Goal: Contribute content: Contribute content

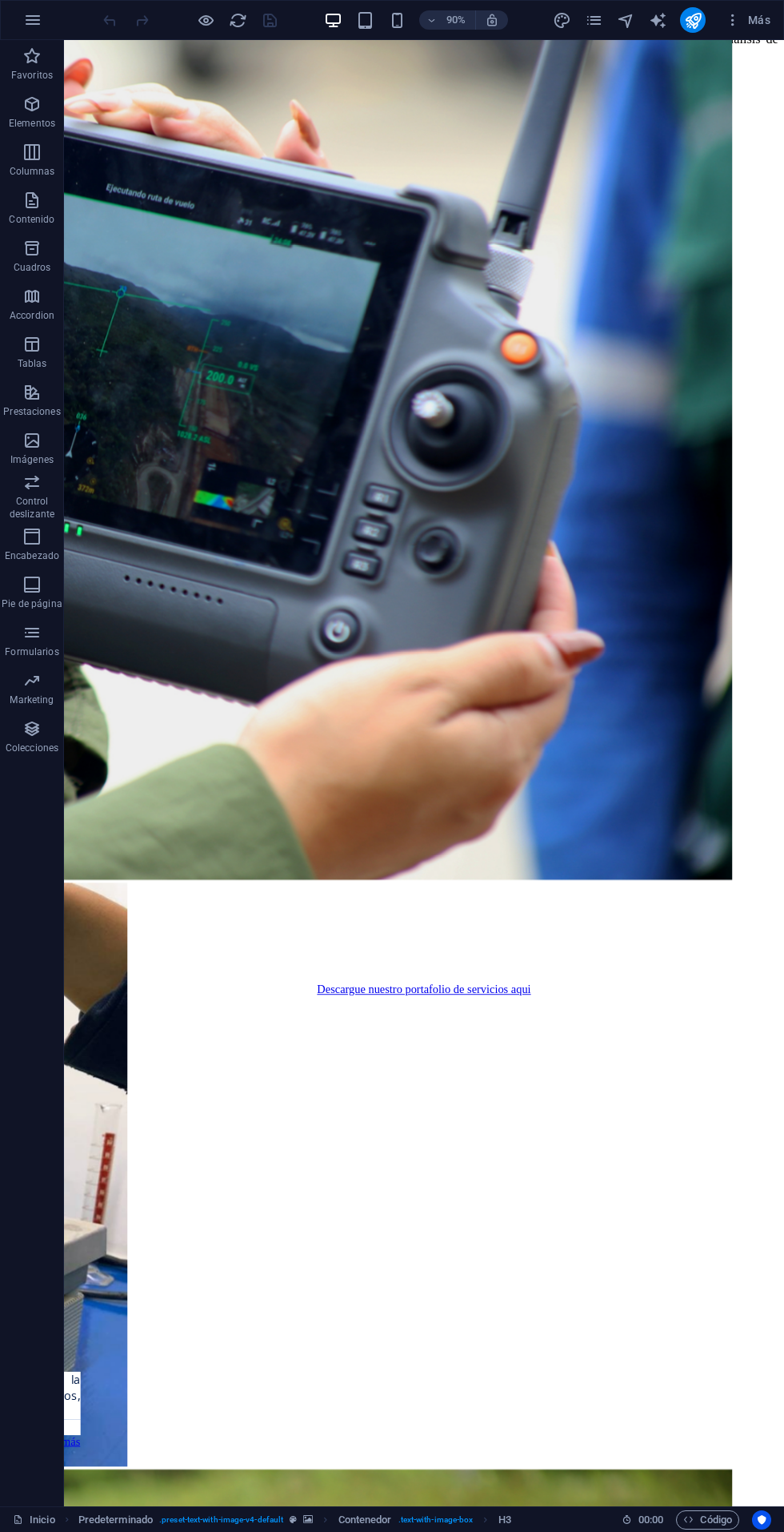
scroll to position [5391, 0]
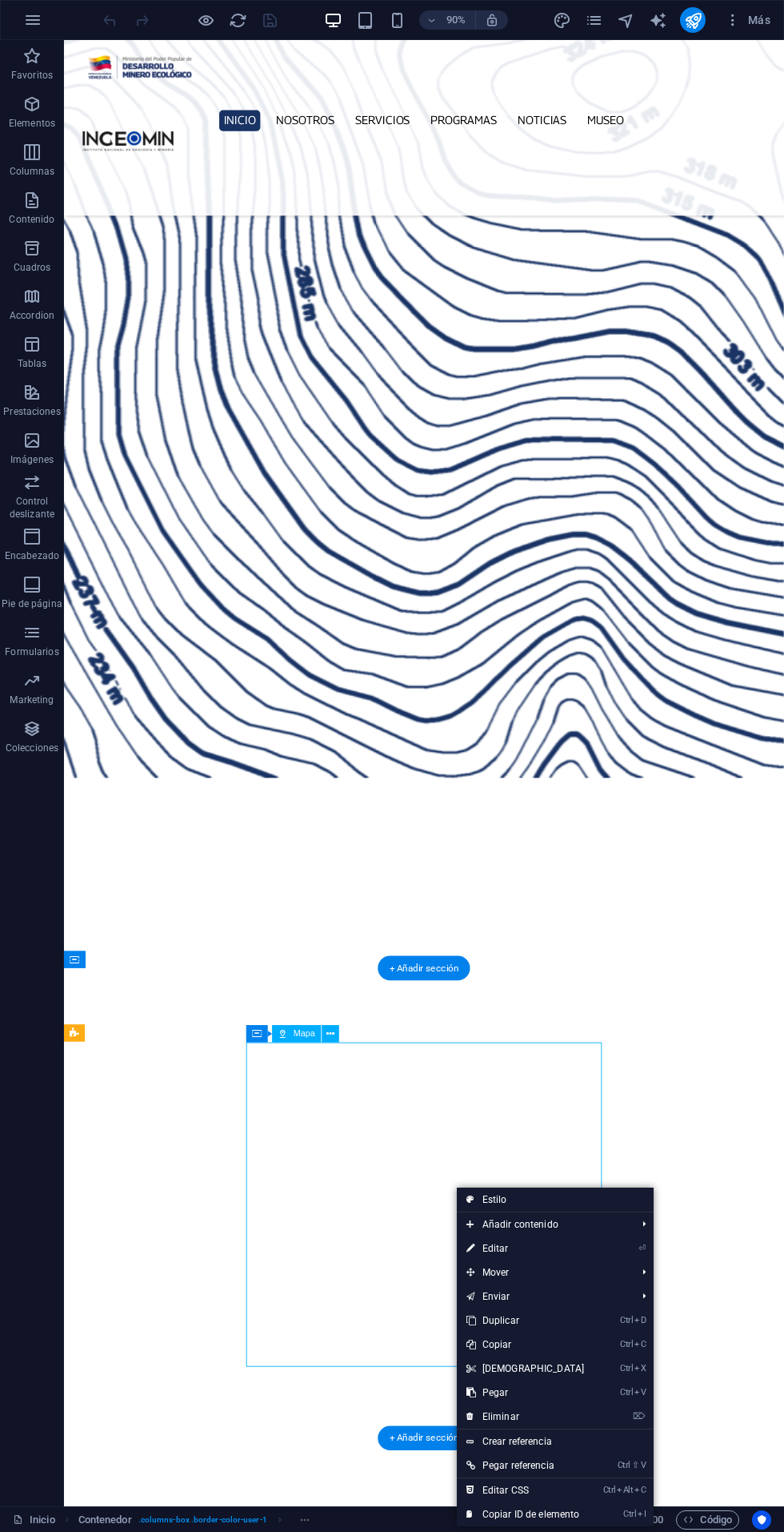
select select "1"
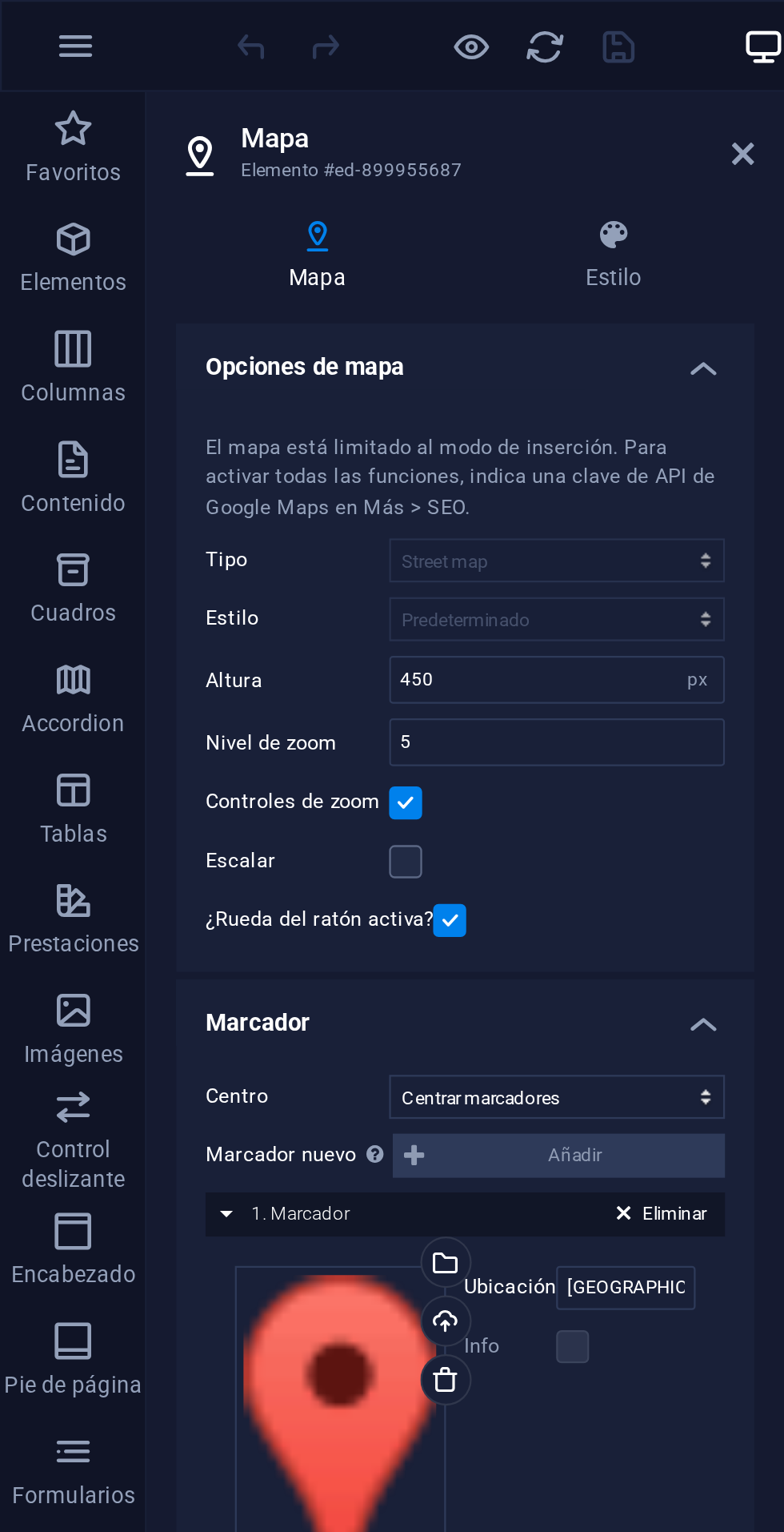
scroll to position [0, 0]
click at [322, 70] on icon at bounding box center [325, 67] width 10 height 13
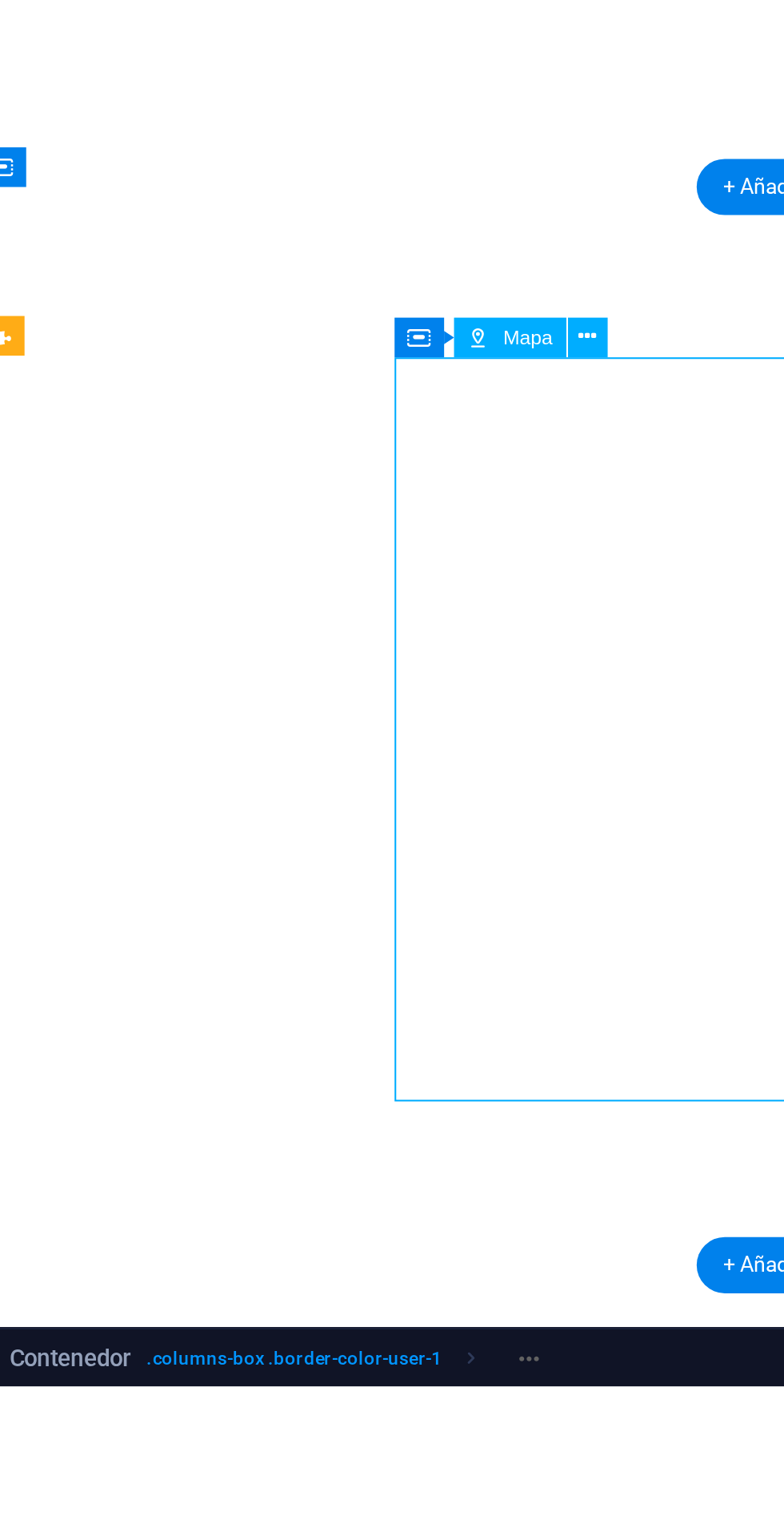
scroll to position [5308, 0]
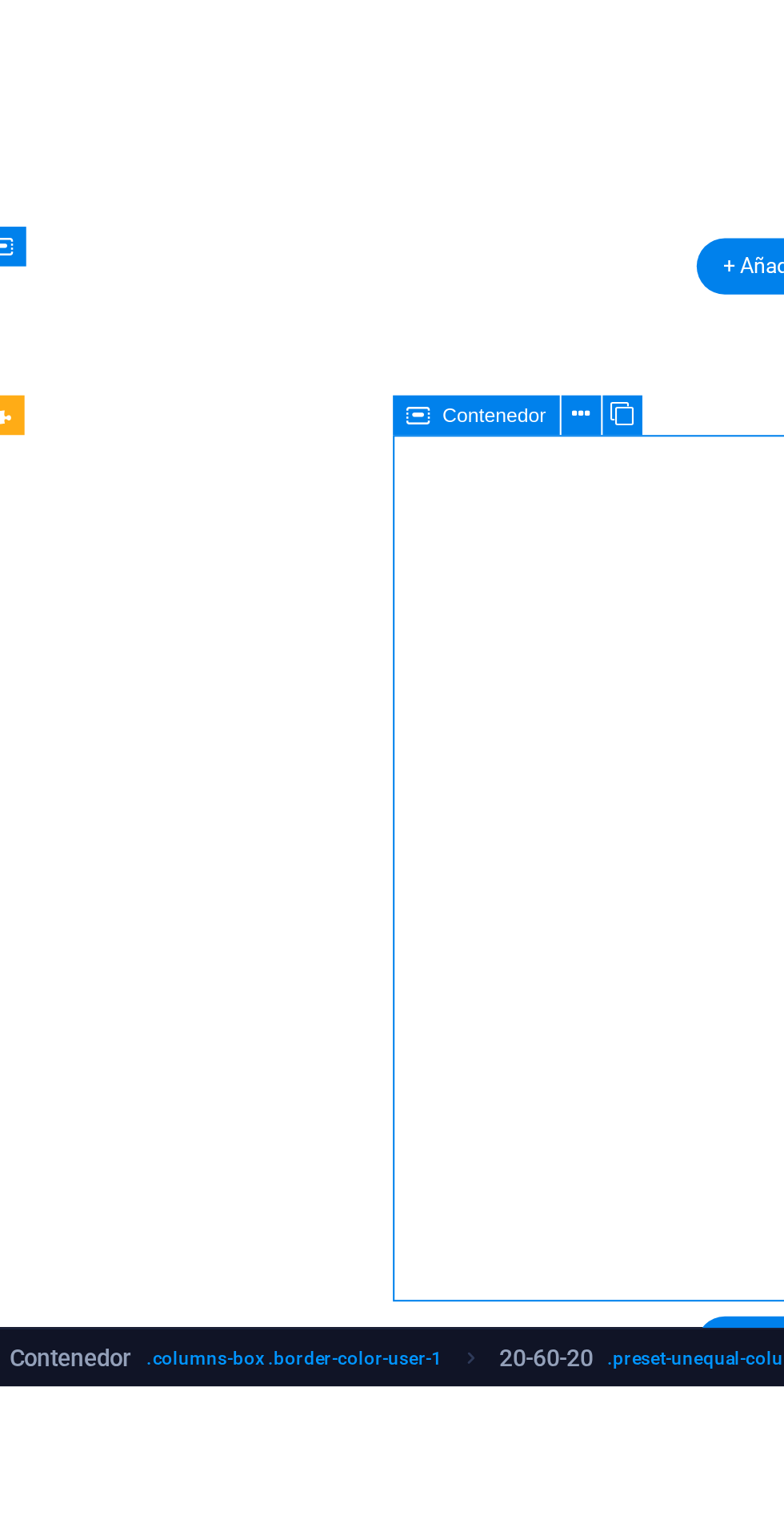
scroll to position [0, 0]
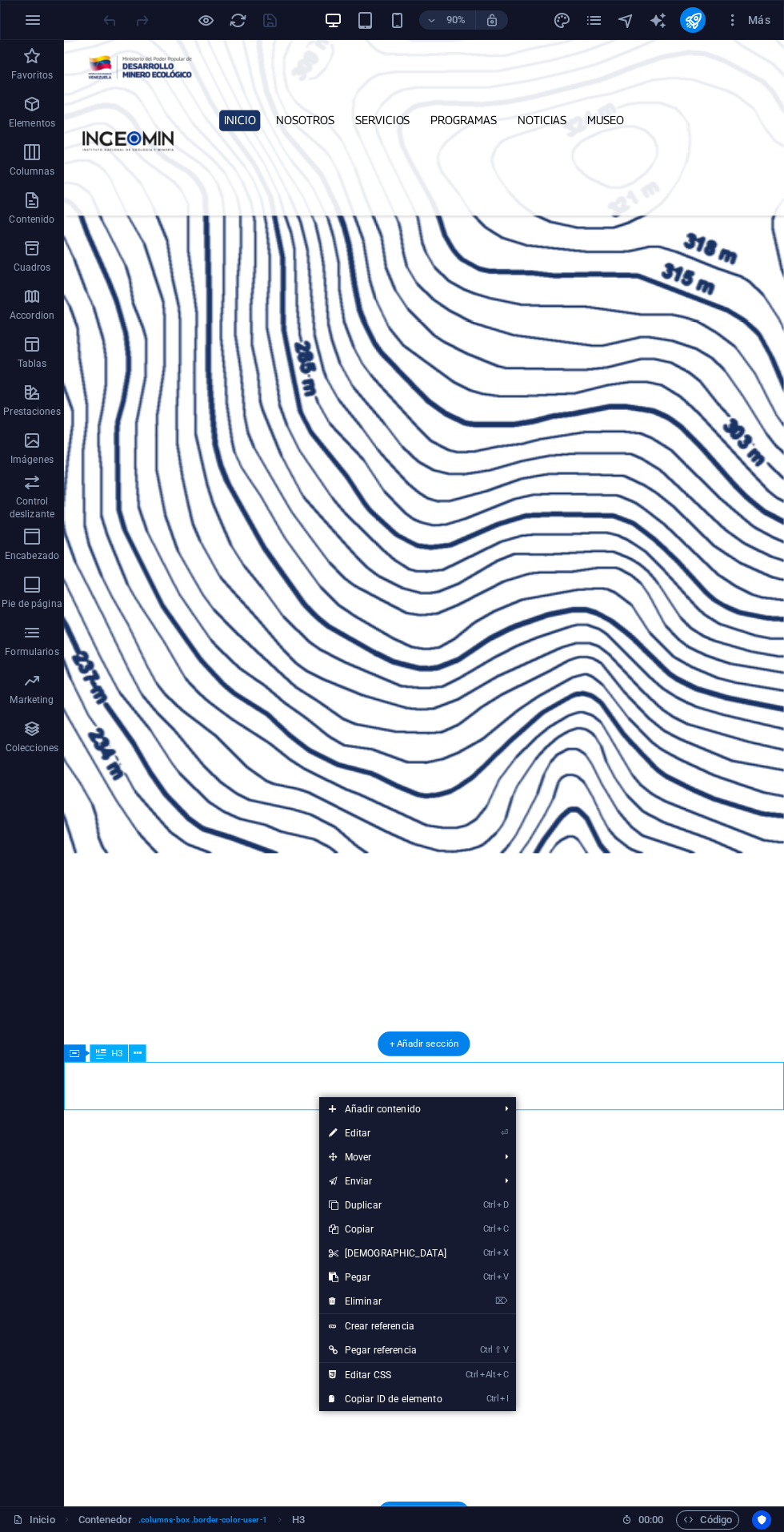
click at [380, 1162] on span "Mover" at bounding box center [406, 1157] width 173 height 24
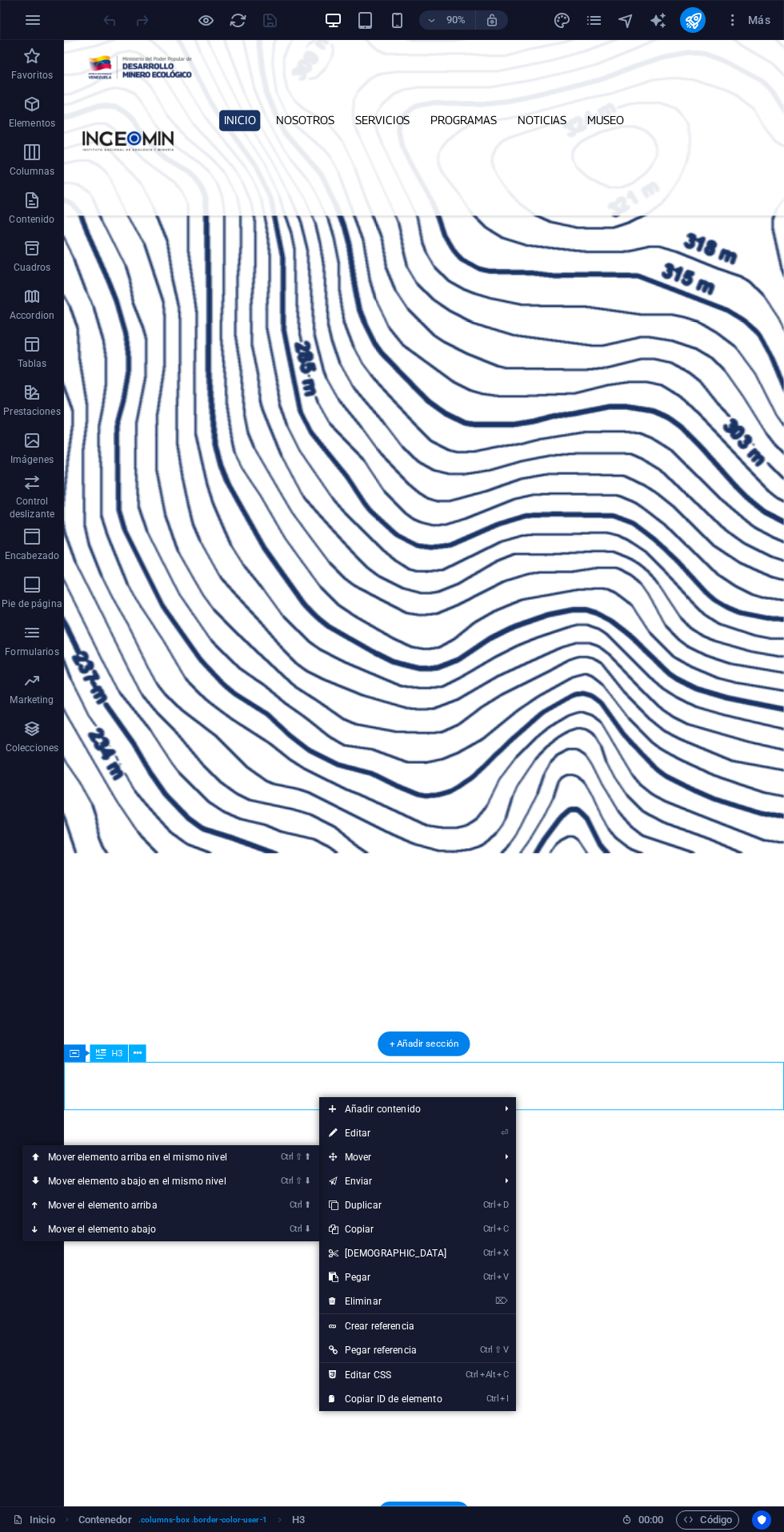
click at [371, 1145] on span "Mover" at bounding box center [406, 1157] width 173 height 24
click at [359, 1127] on link "⏎ Editar" at bounding box center [388, 1132] width 137 height 24
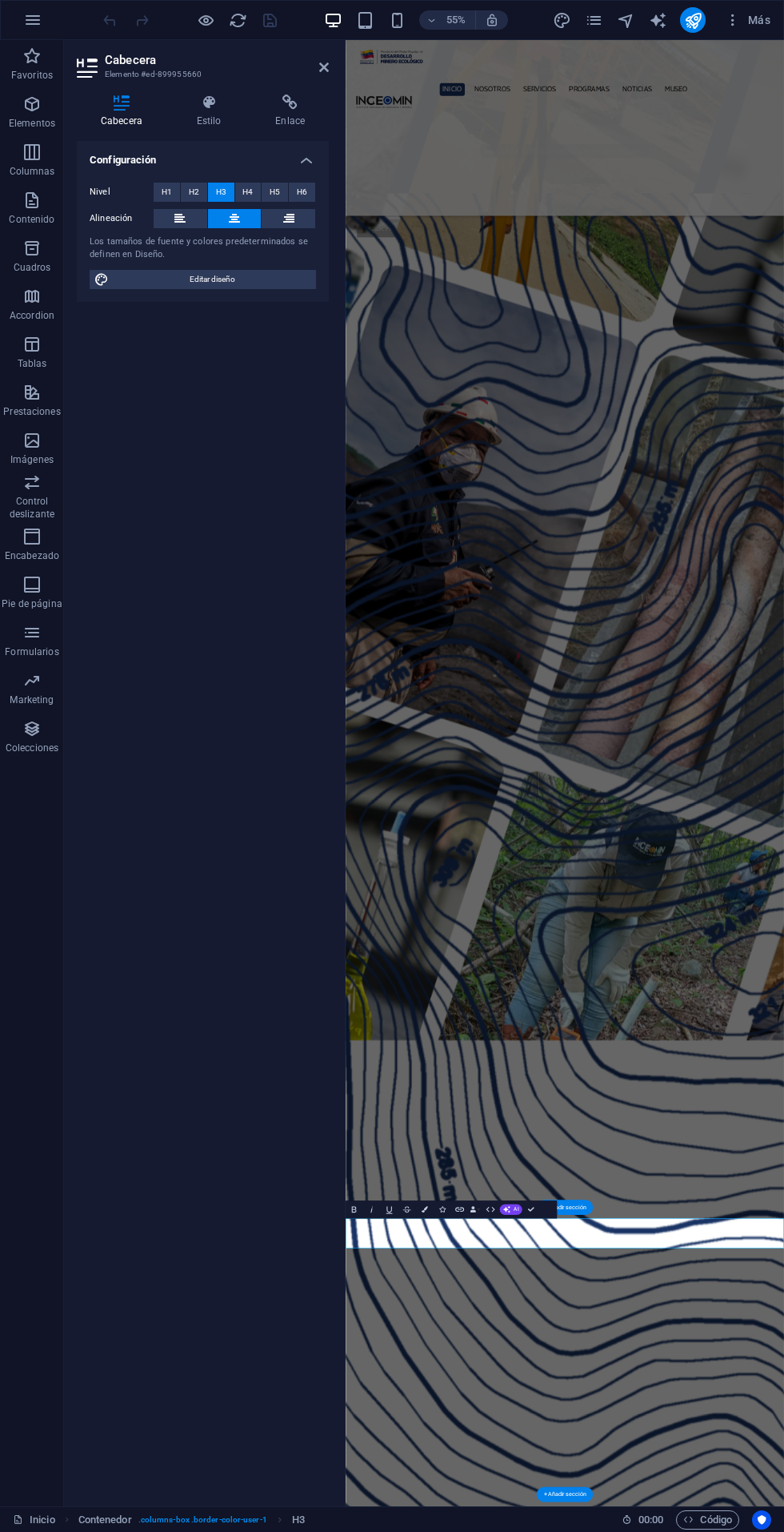
scroll to position [5306, 0]
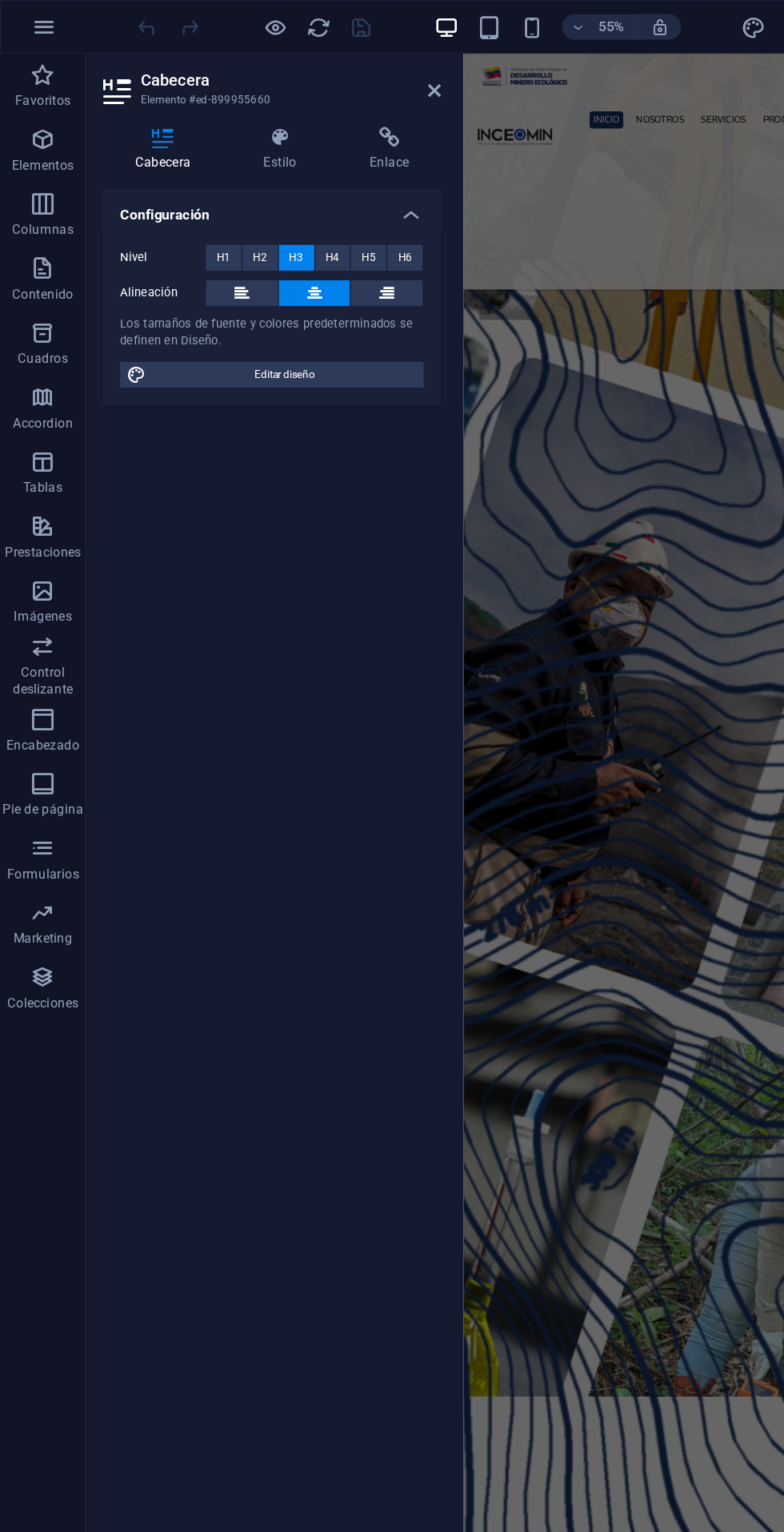
click at [293, 95] on icon at bounding box center [289, 103] width 78 height 16
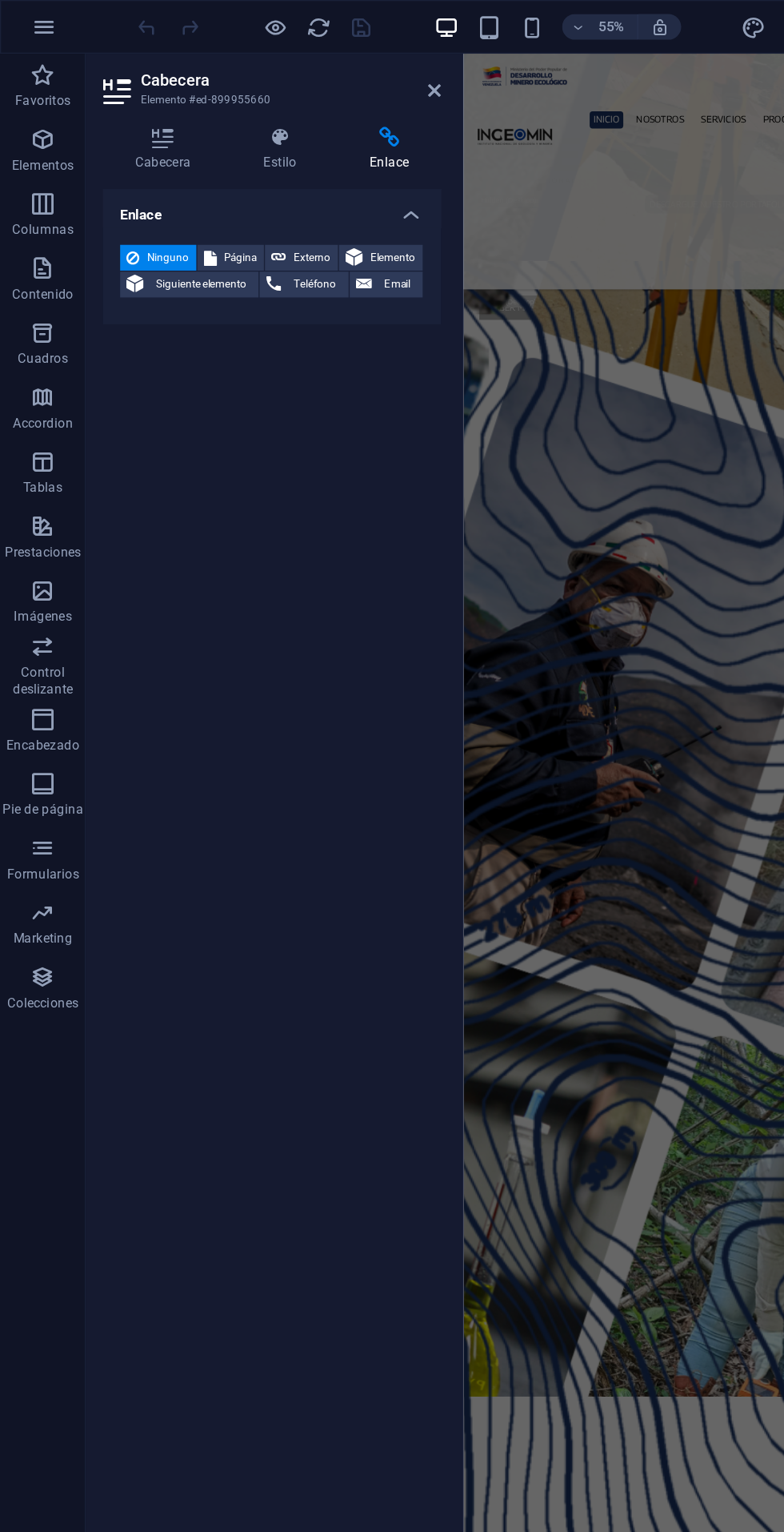
click at [206, 104] on icon at bounding box center [208, 103] width 73 height 16
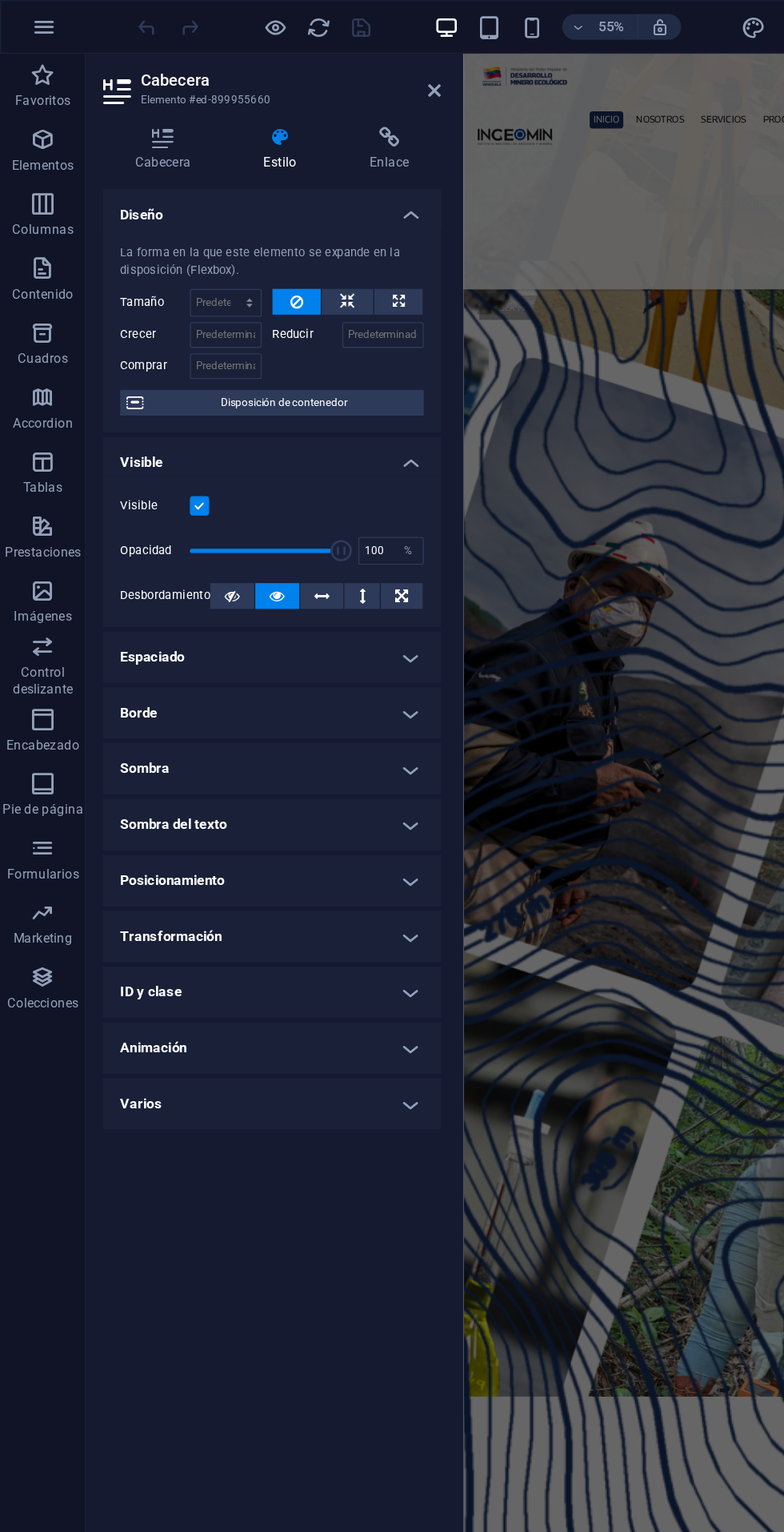
click at [114, 102] on icon at bounding box center [122, 103] width 90 height 16
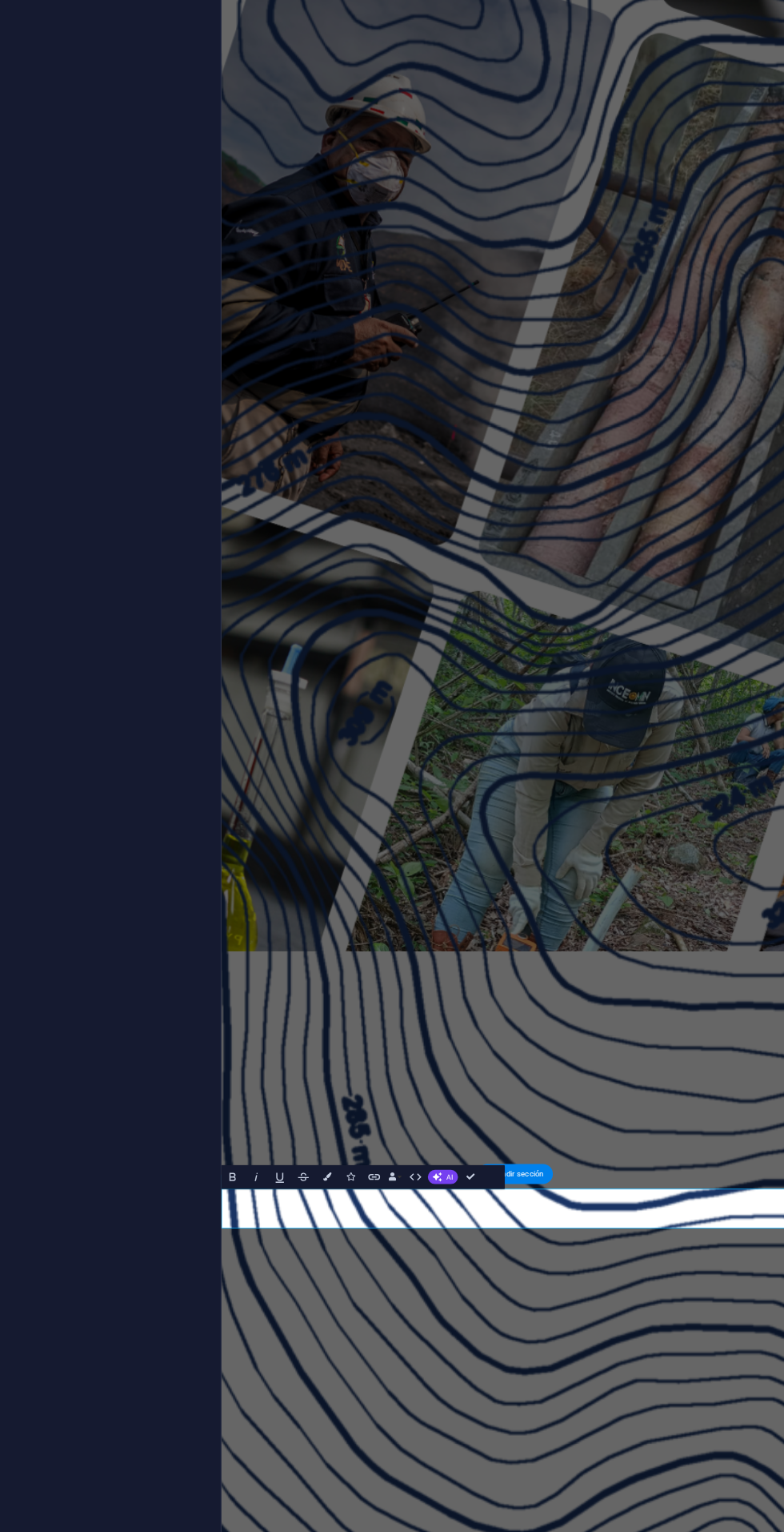
scroll to position [0, 0]
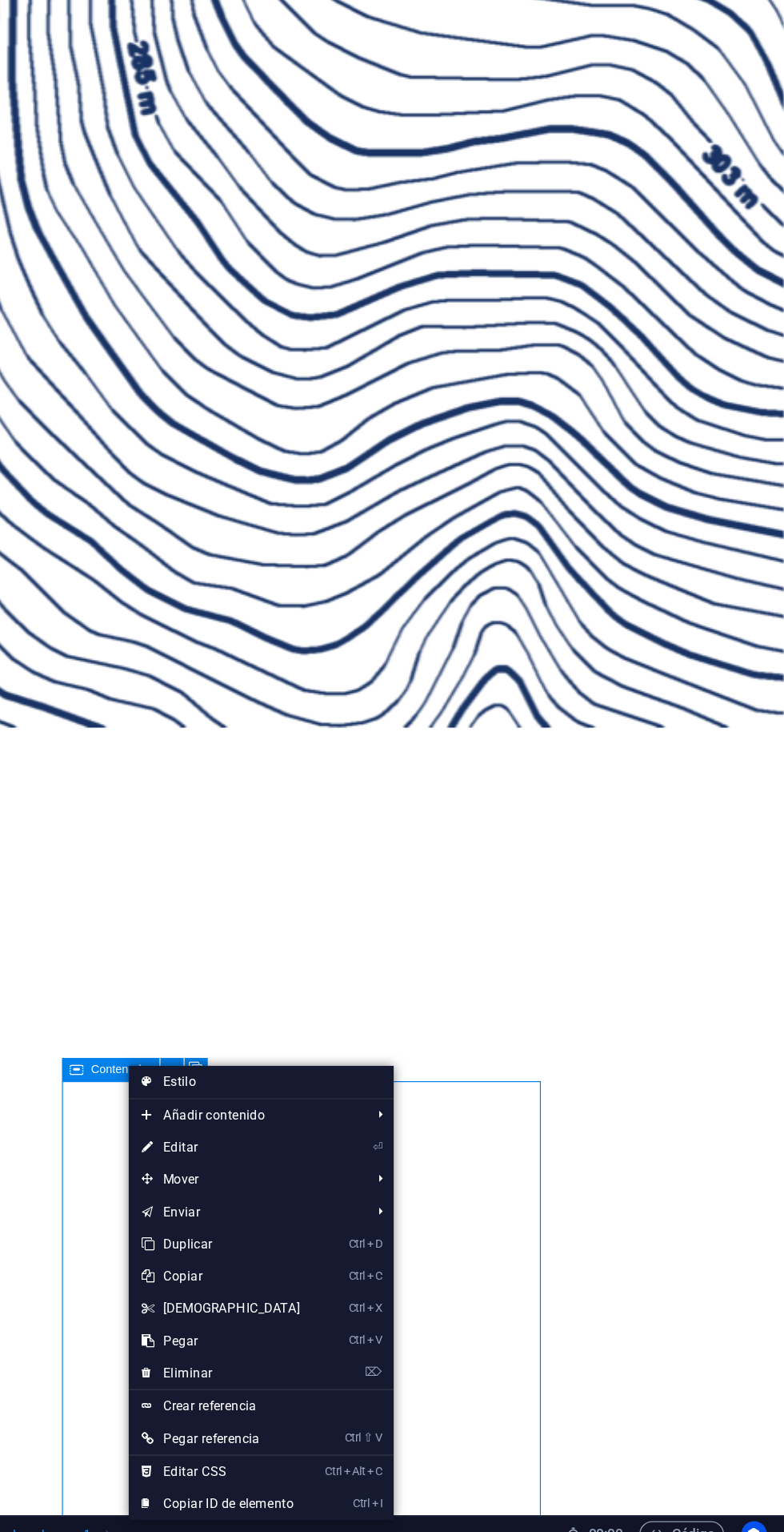
click at [336, 1233] on link "⏎ Editar" at bounding box center [364, 1231] width 137 height 24
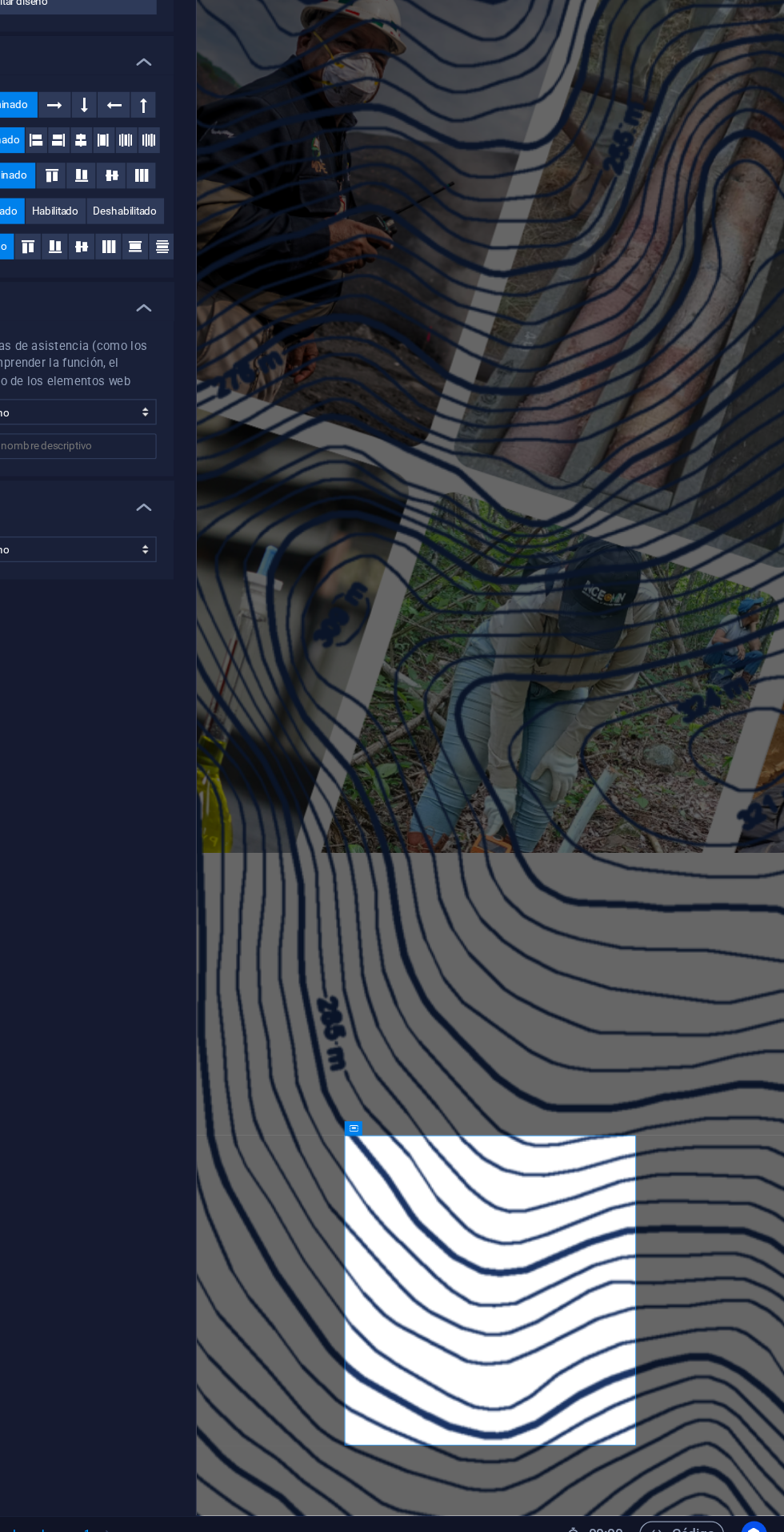
scroll to position [0, 0]
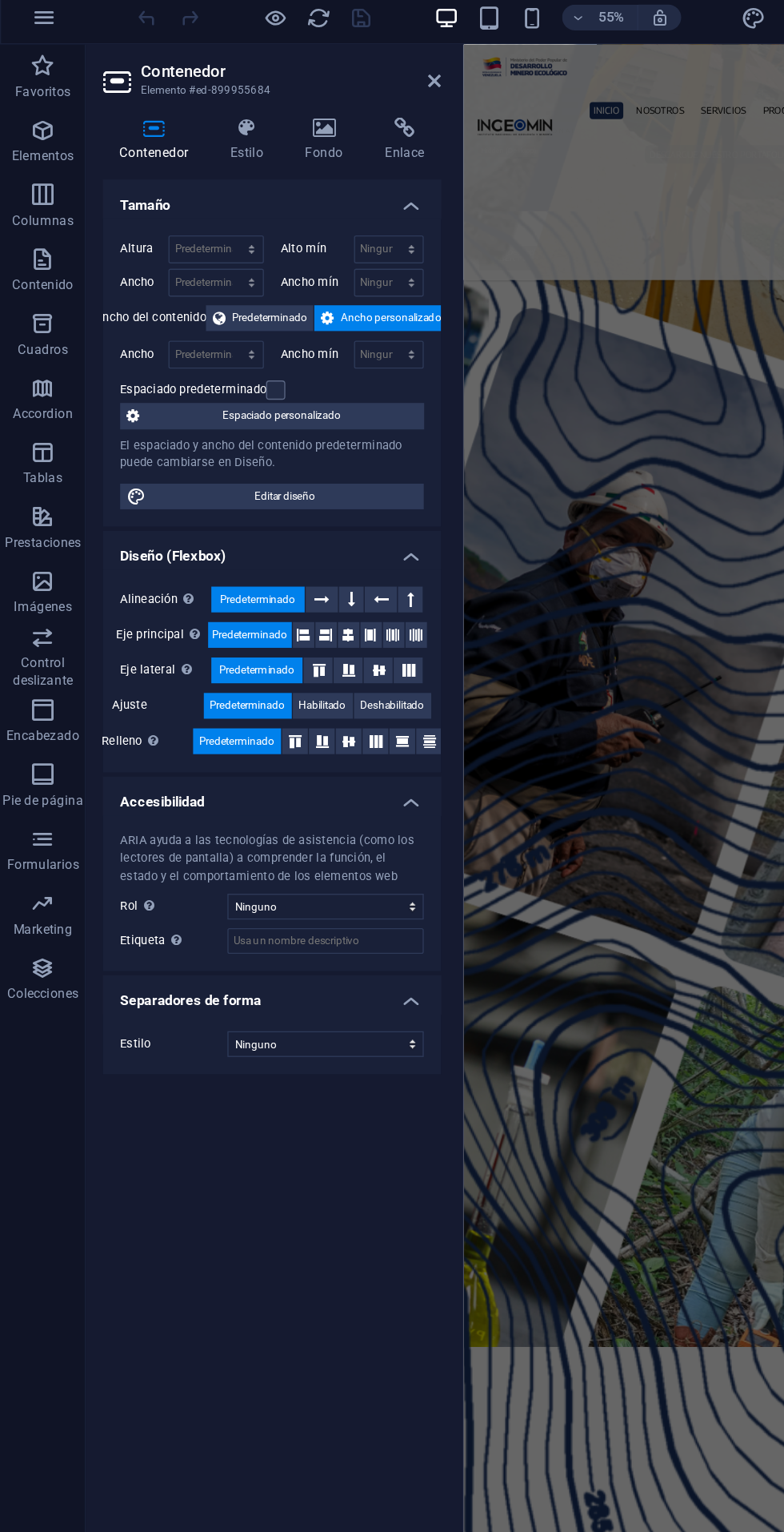
click at [244, 97] on icon at bounding box center [242, 103] width 54 height 16
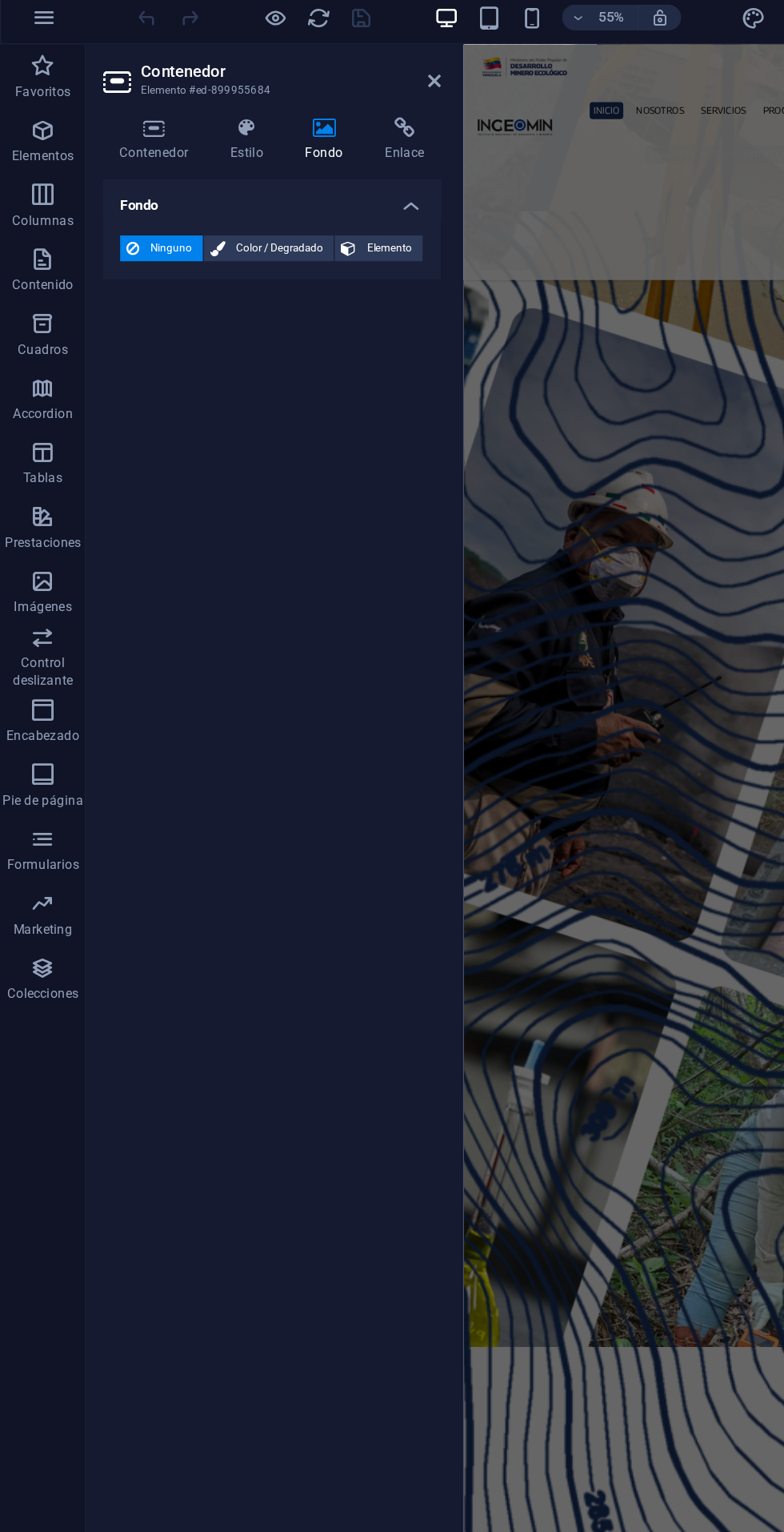
click at [185, 100] on icon at bounding box center [184, 103] width 50 height 16
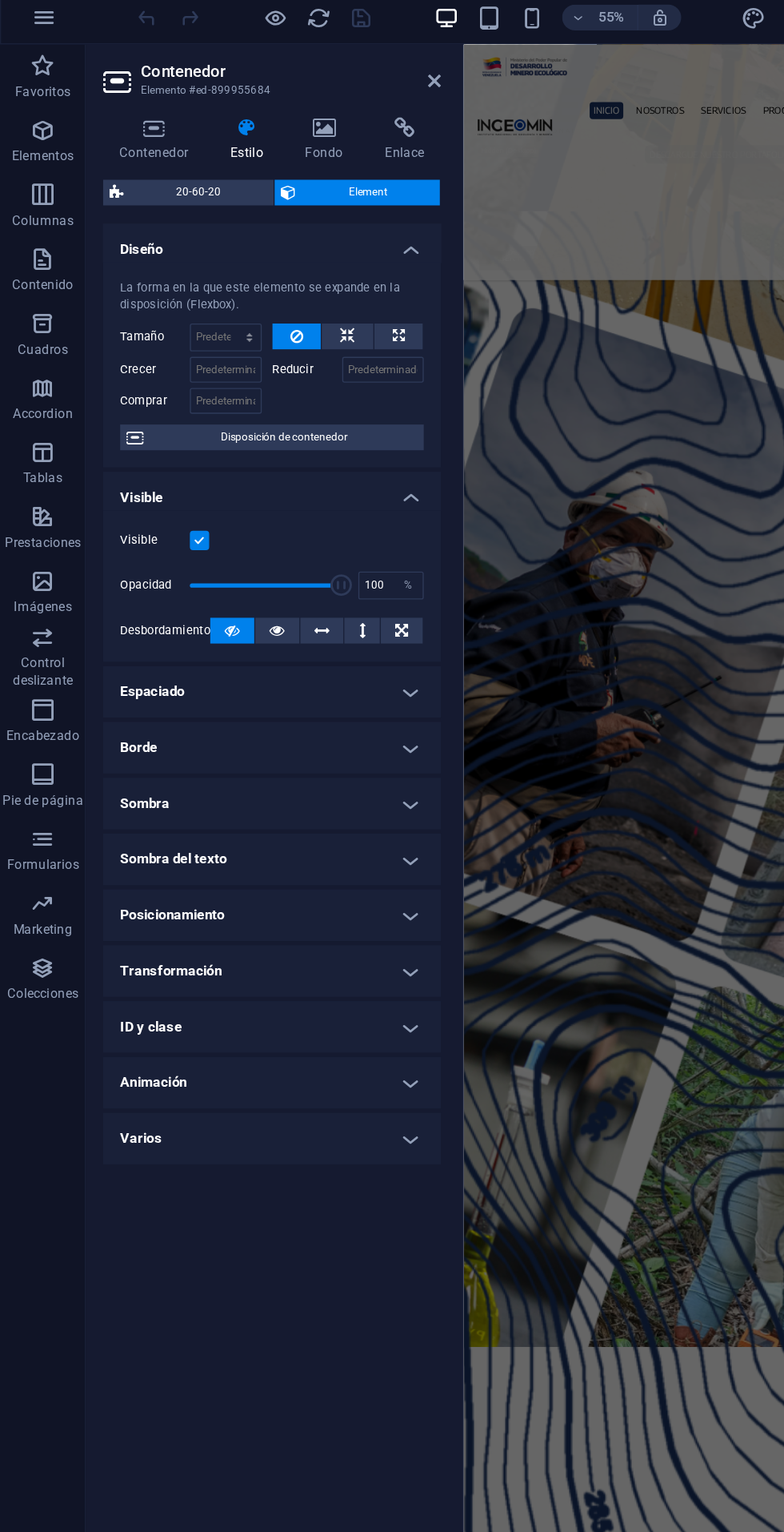
click at [115, 104] on icon at bounding box center [114, 103] width 76 height 16
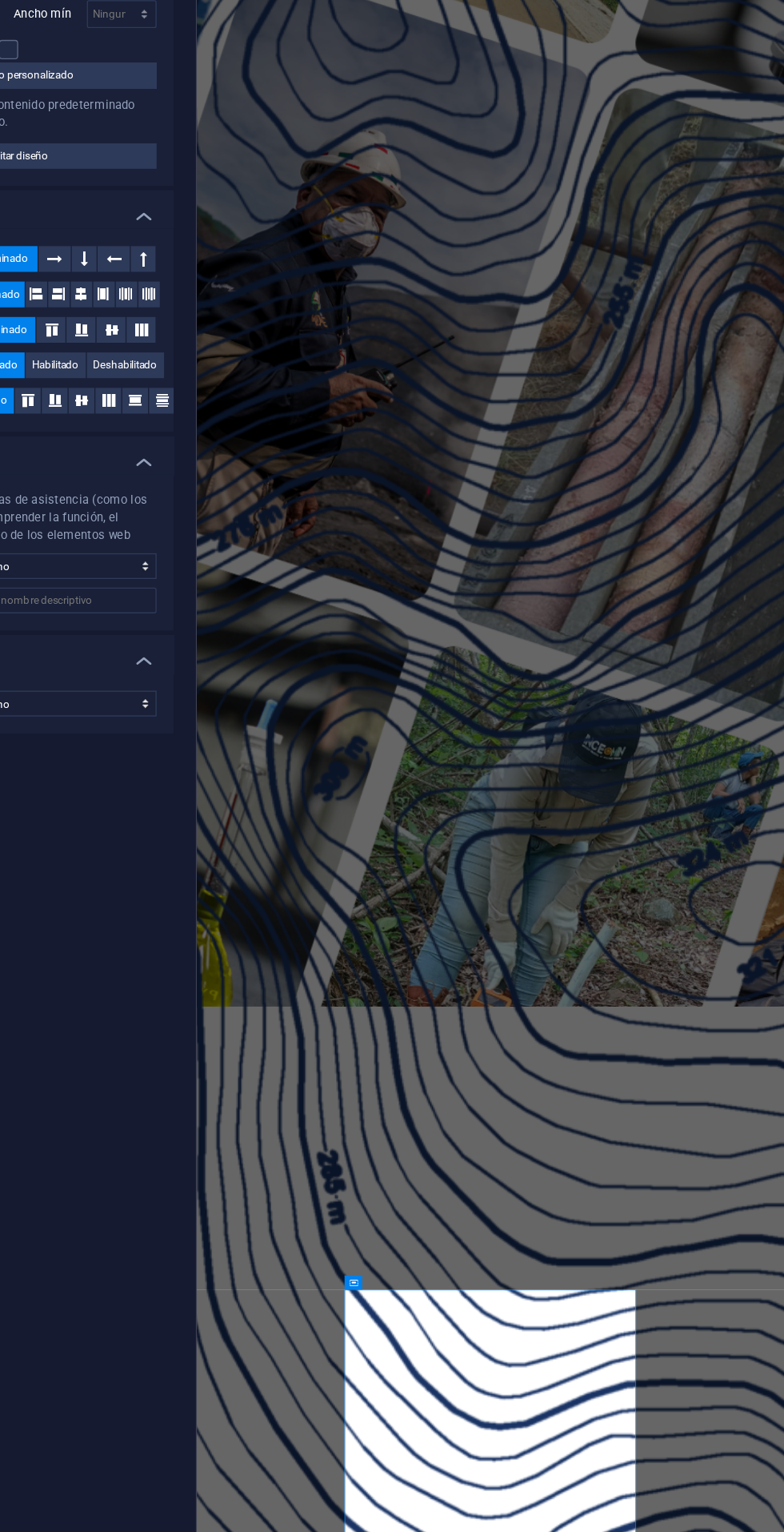
click at [509, 1215] on icon at bounding box center [508, 1218] width 5 height 10
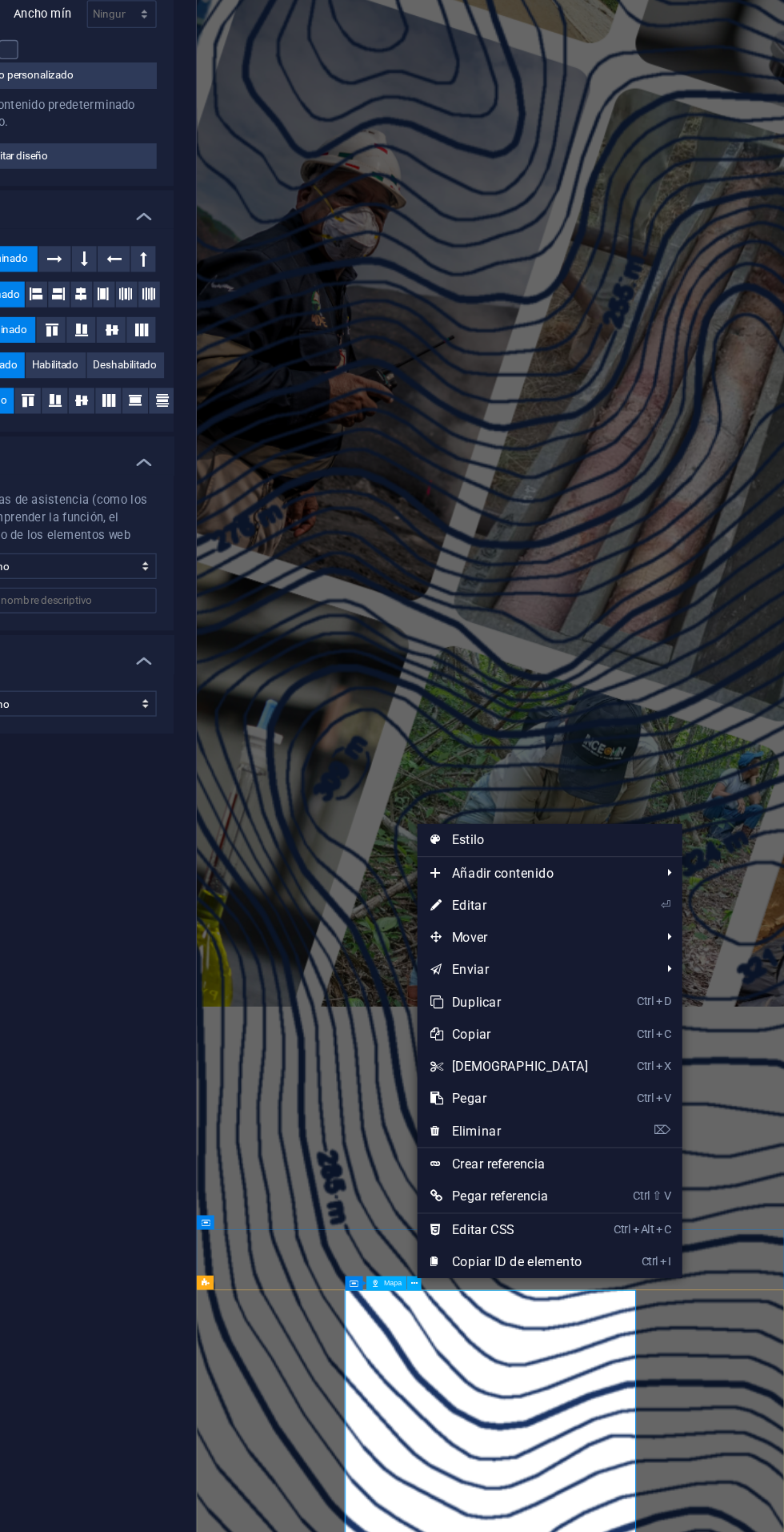
click at [598, 1100] on link "⌦ Eliminar" at bounding box center [580, 1103] width 137 height 24
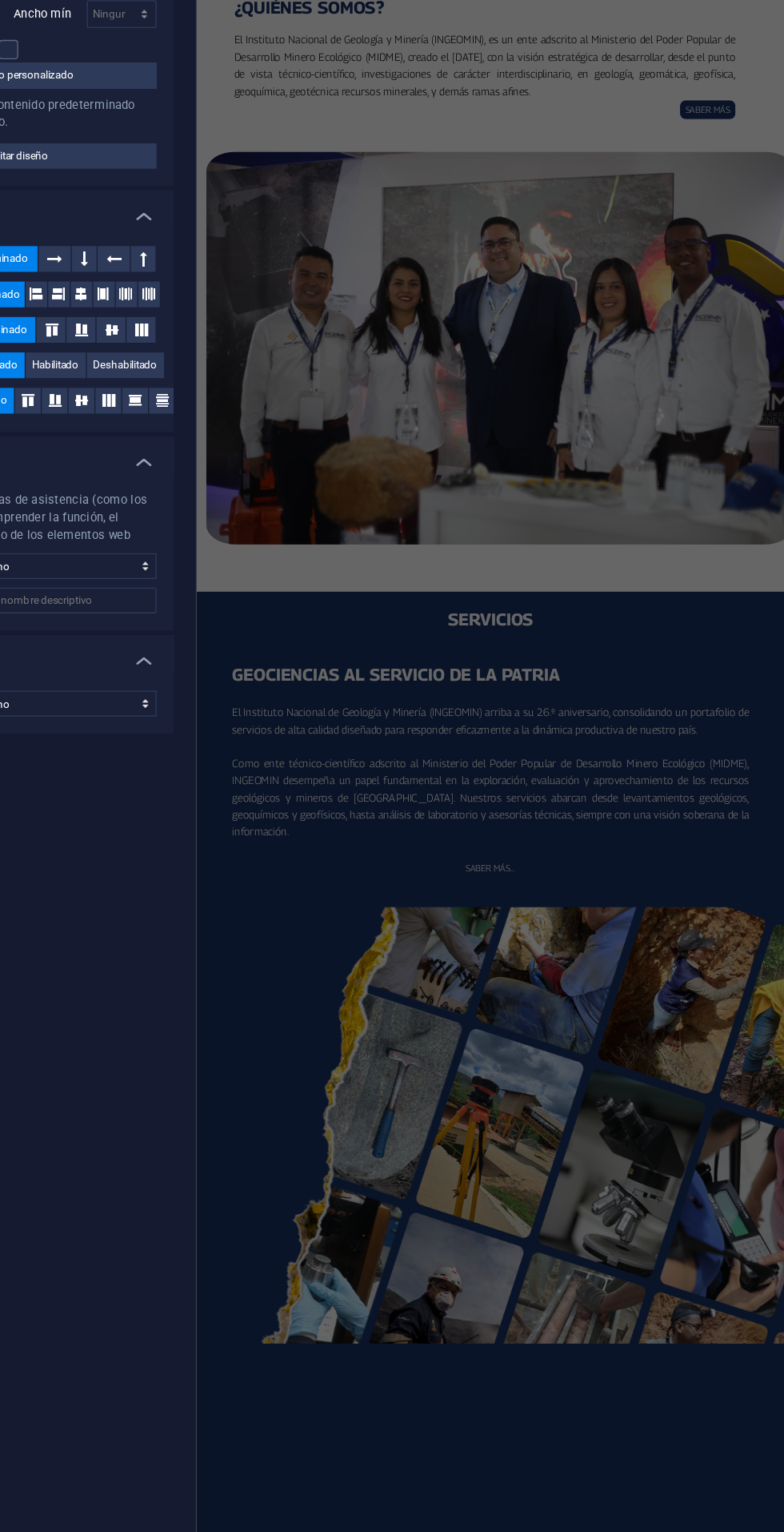
scroll to position [5360, 0]
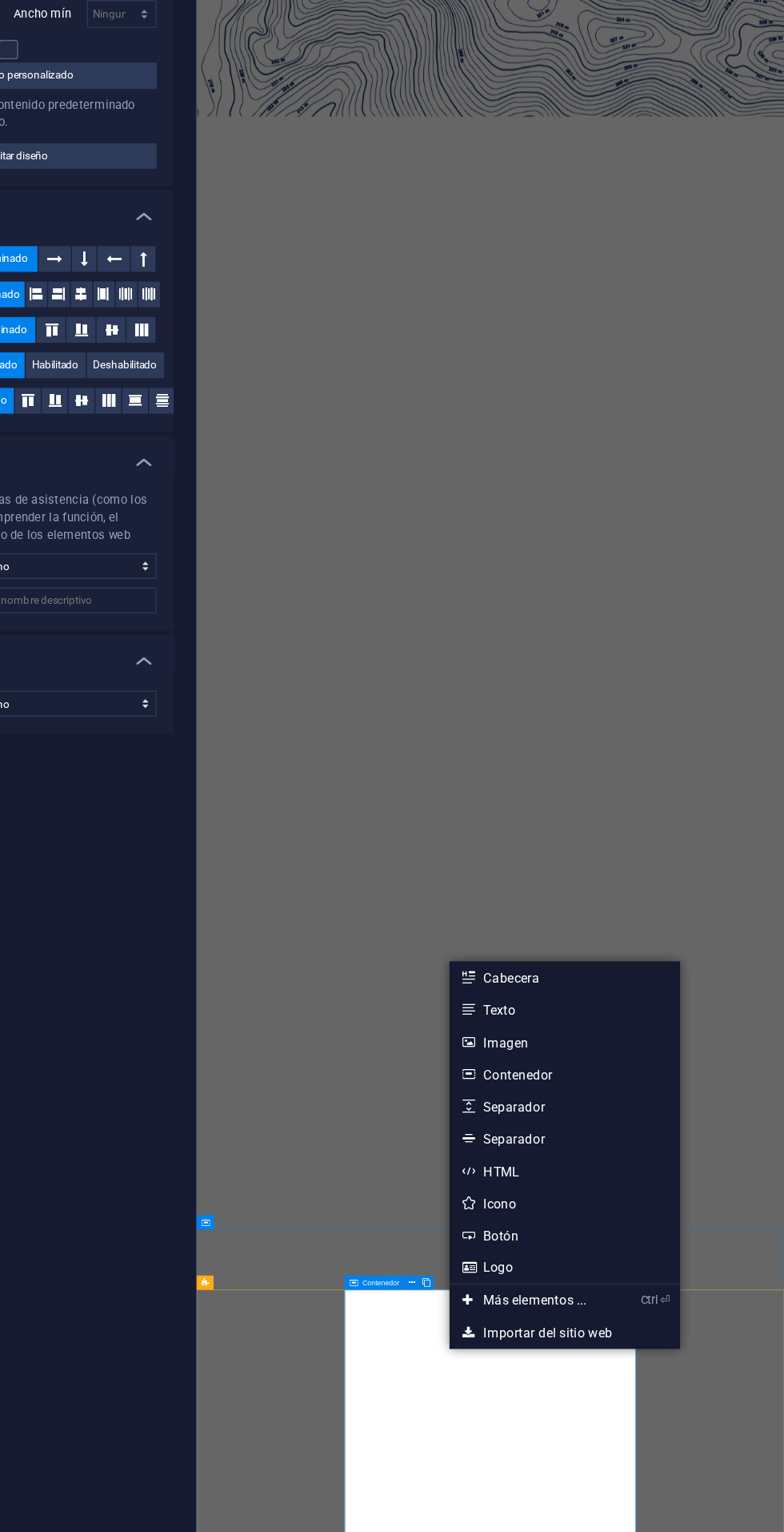
click at [581, 1036] on link "Imagen" at bounding box center [620, 1037] width 172 height 24
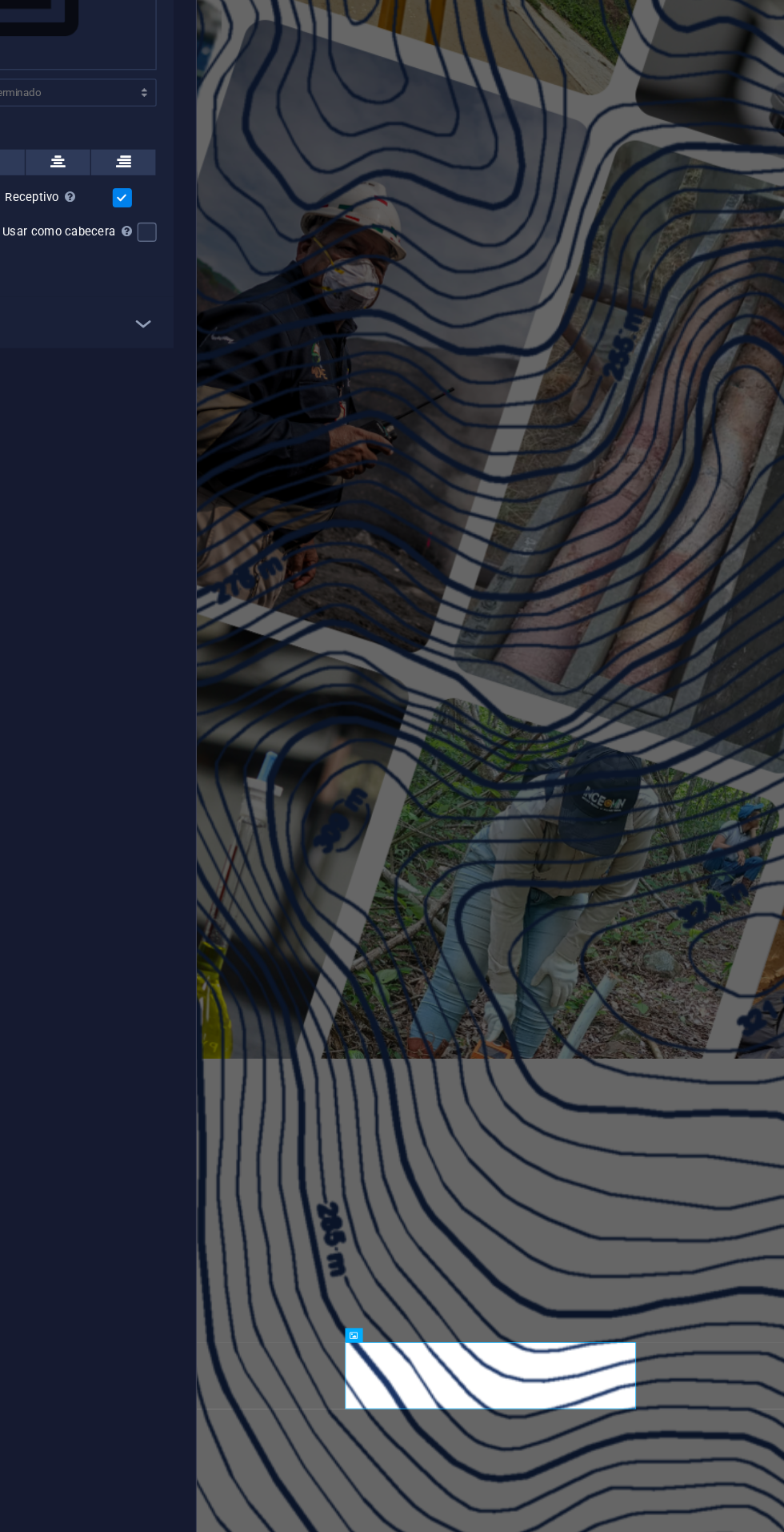
scroll to position [0, 0]
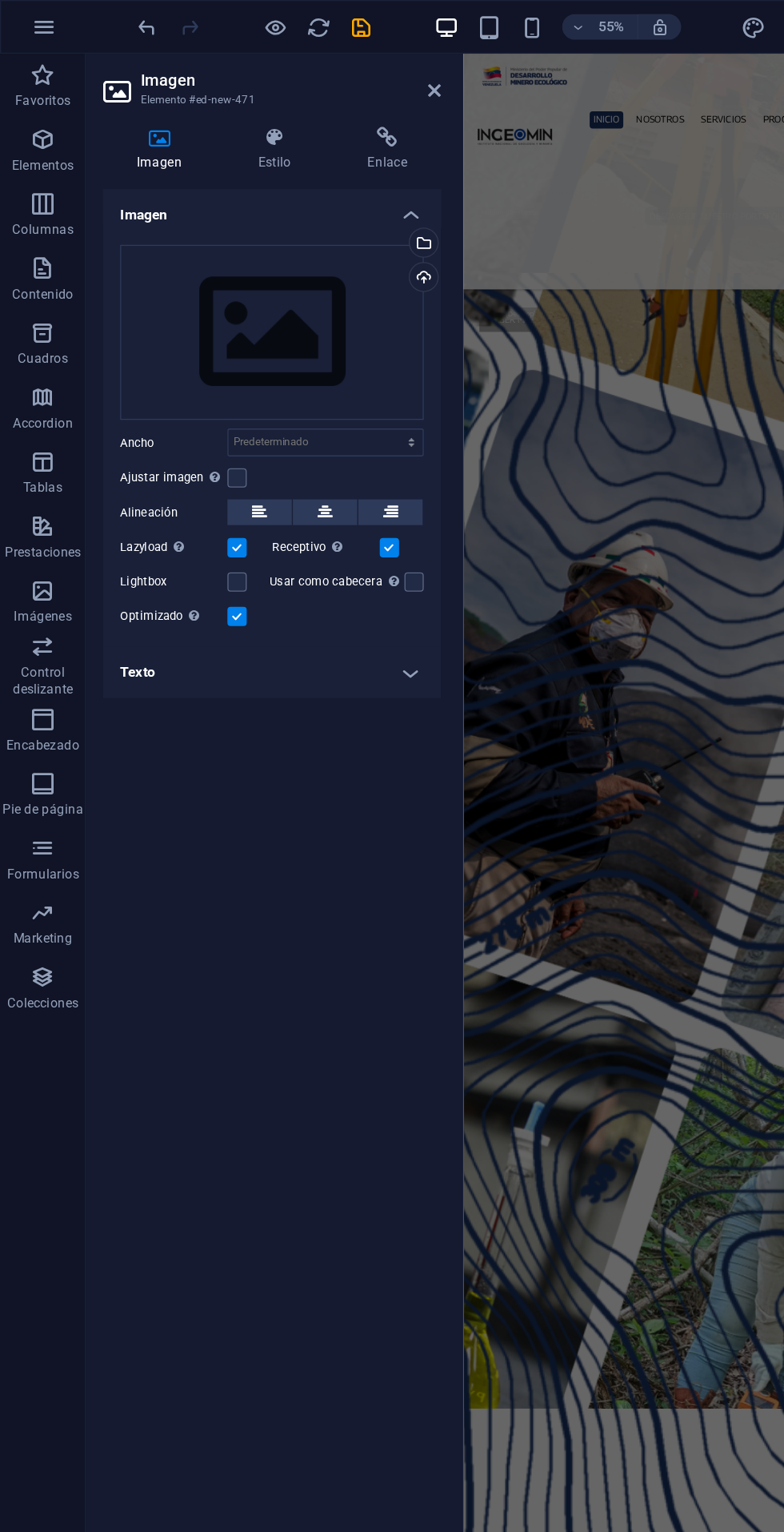
click at [322, 181] on div "Selecciona archivos del administrador de archivos, de la galería de fotos o car…" at bounding box center [314, 182] width 24 height 24
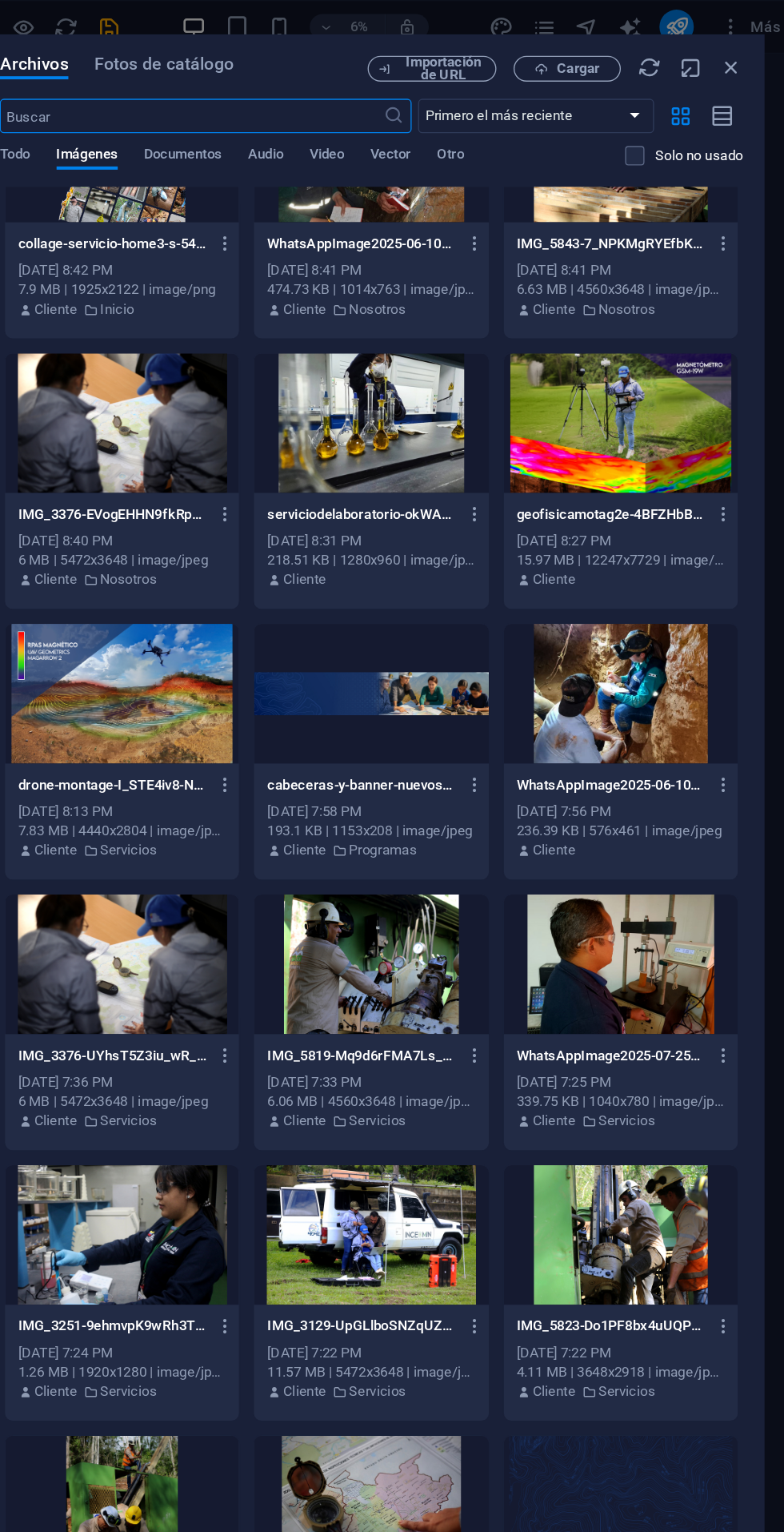
scroll to position [3238, 0]
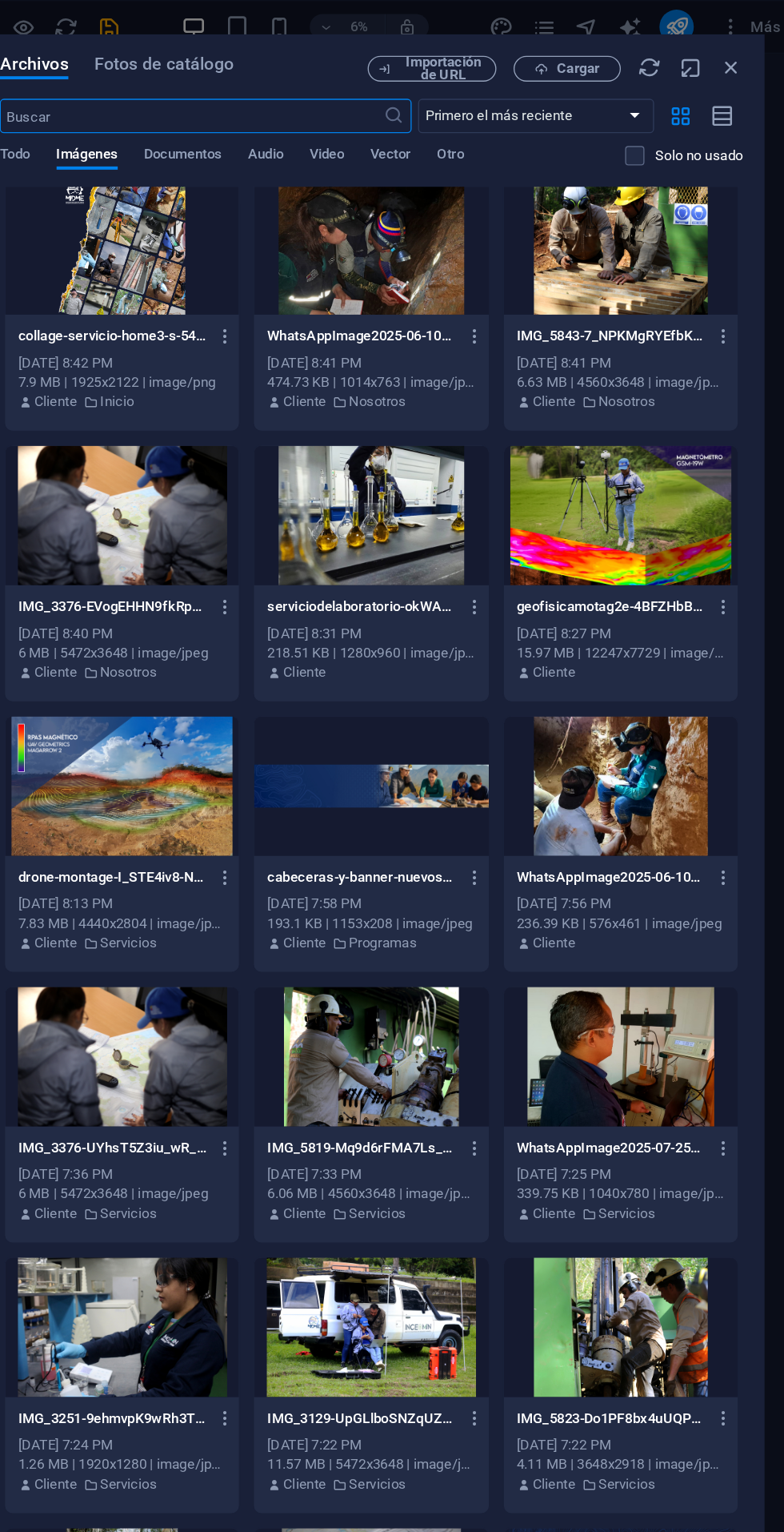
click at [289, 373] on div at bounding box center [279, 384] width 174 height 104
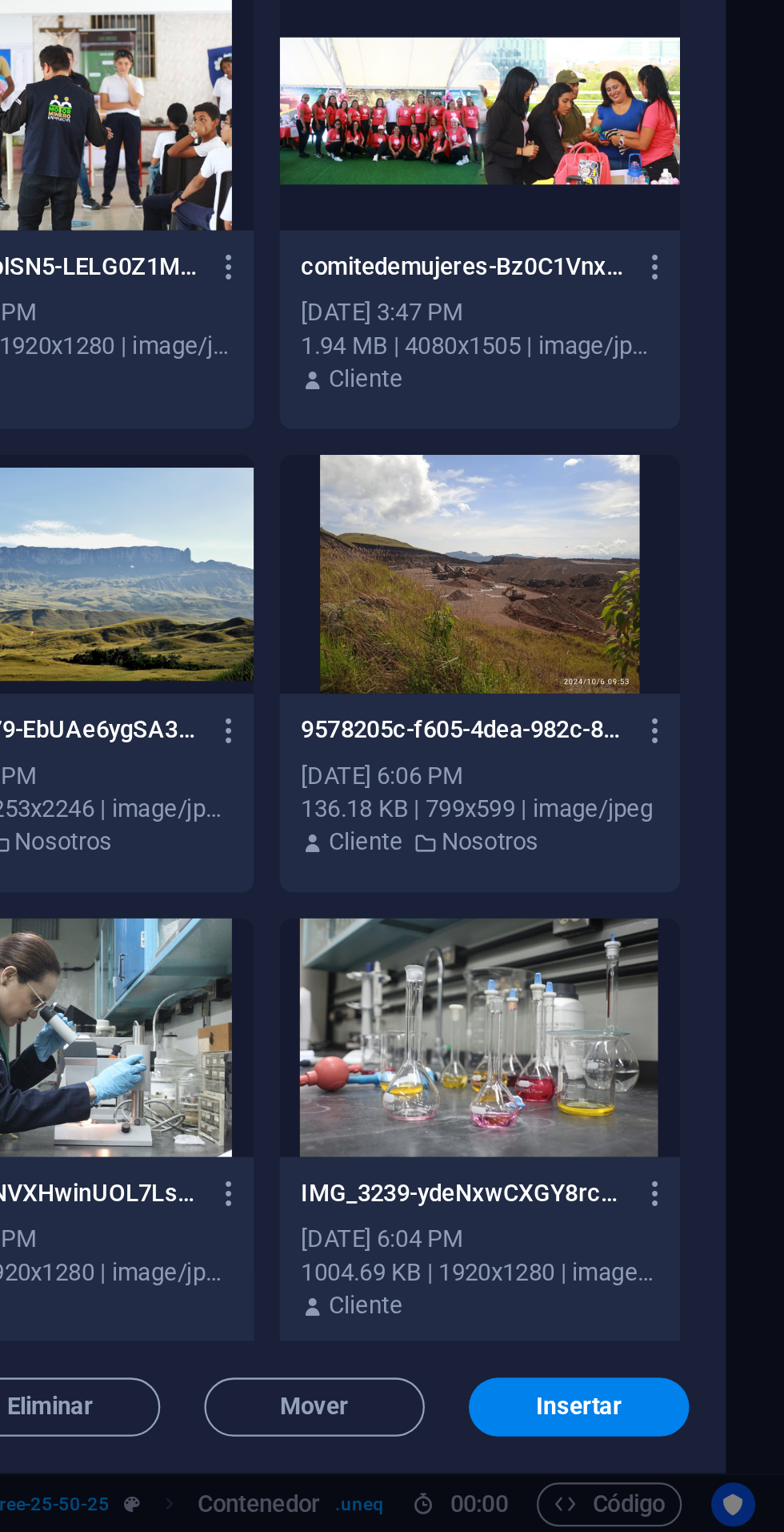
scroll to position [0, 0]
click at [705, 1467] on button "Insertar" at bounding box center [694, 1476] width 96 height 25
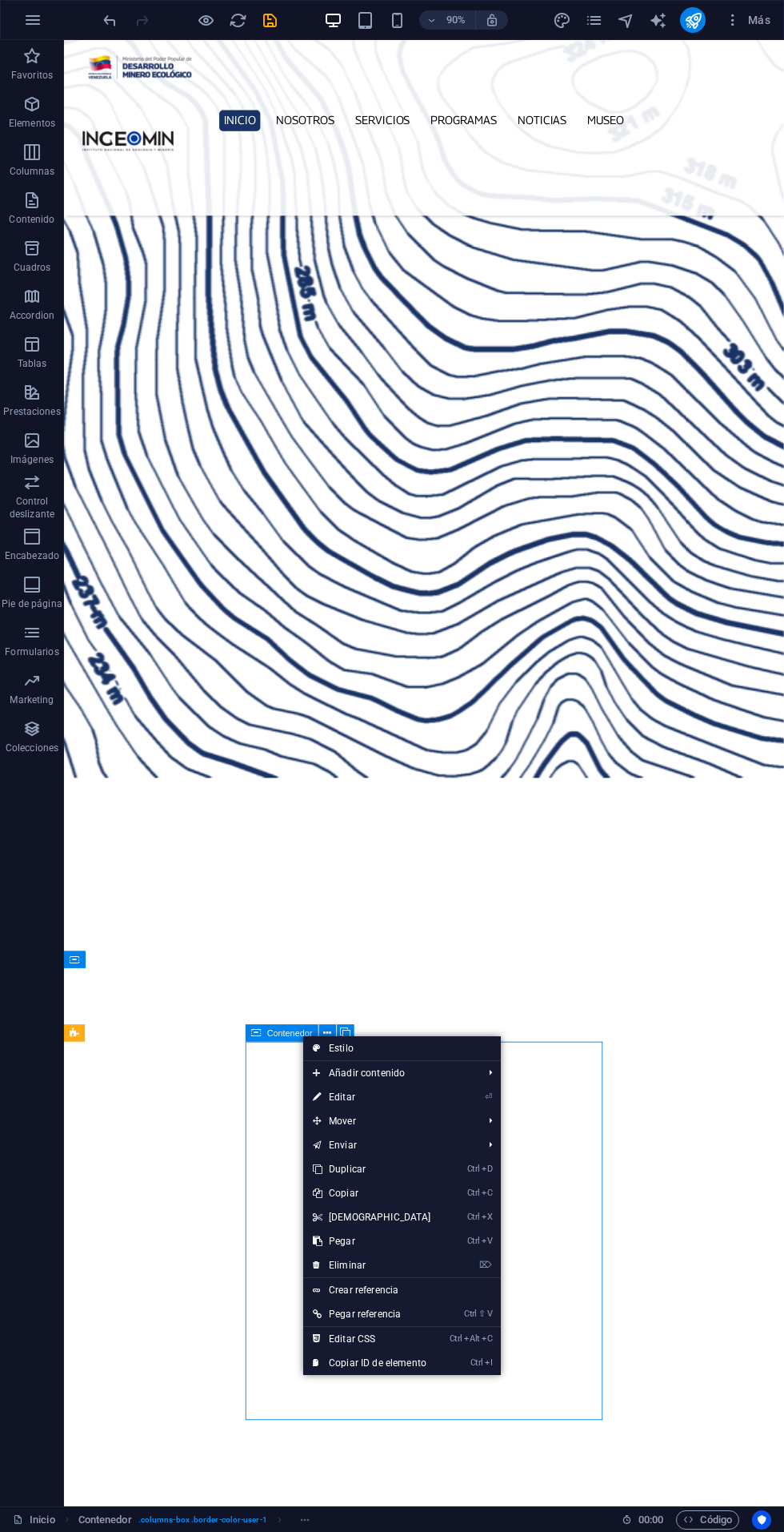
click at [364, 1103] on link "⏎ Editar" at bounding box center [372, 1096] width 137 height 24
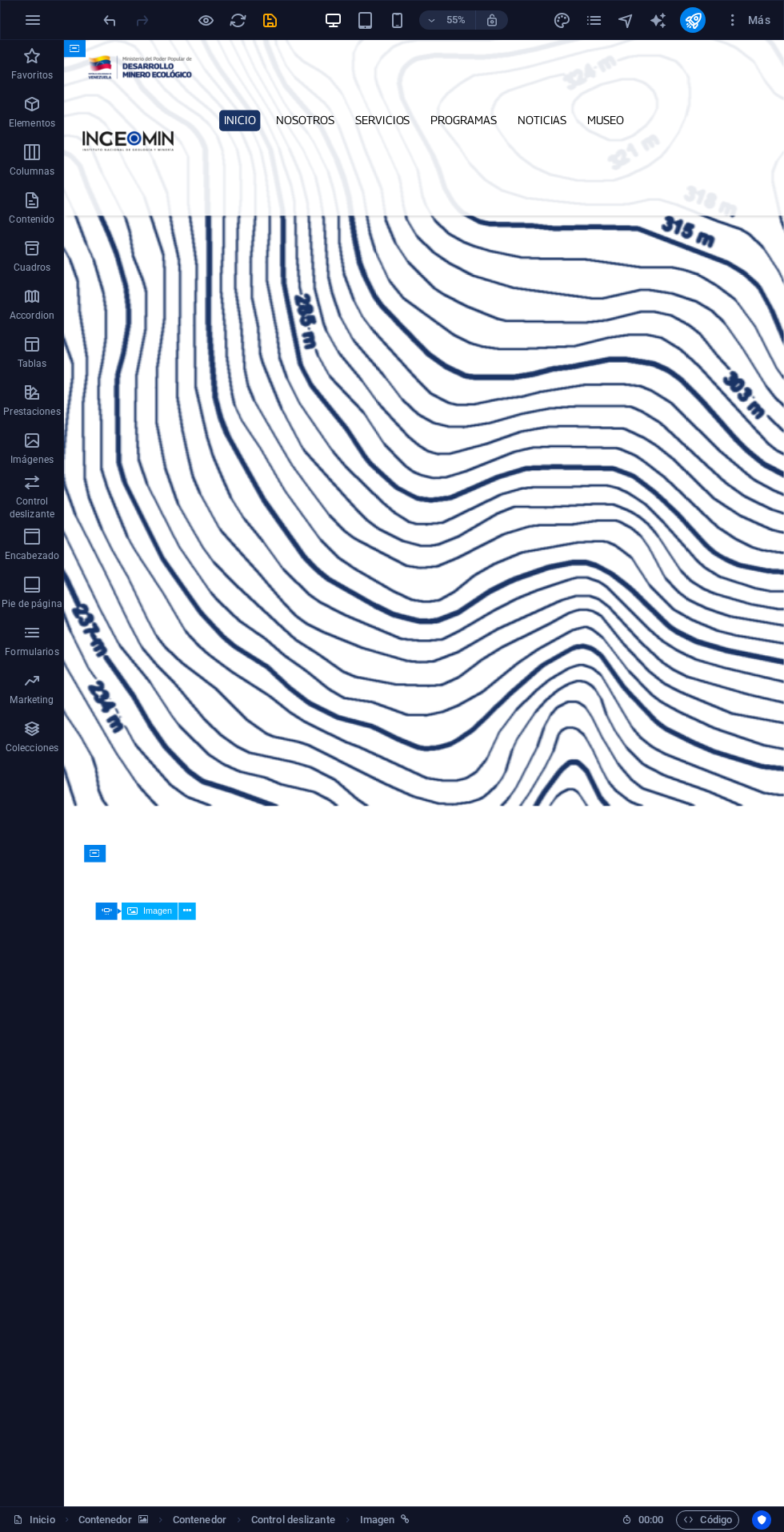
scroll to position [5235, 0]
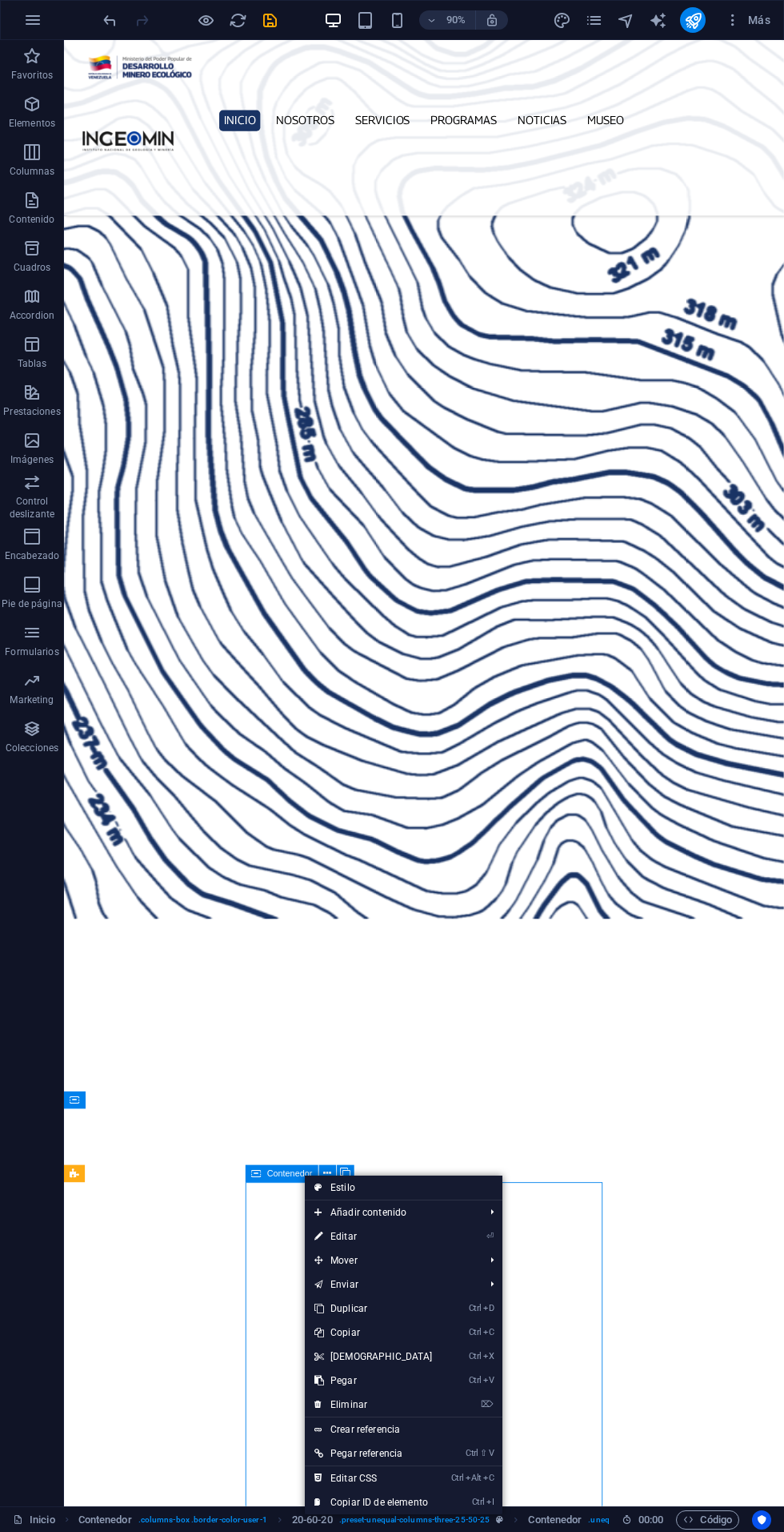
click at [374, 1229] on link "⏎ Editar" at bounding box center [374, 1236] width 137 height 24
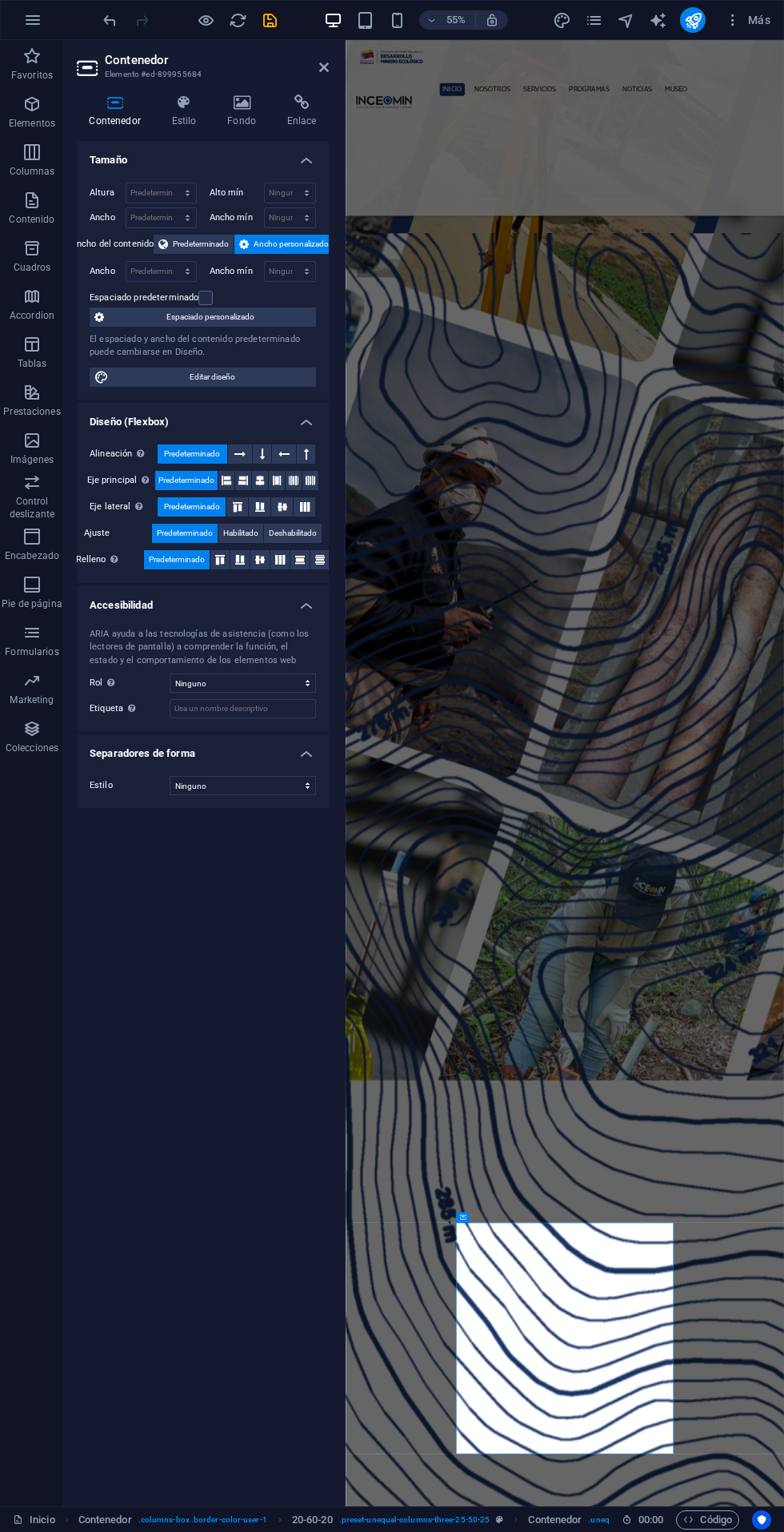
scroll to position [5360, 0]
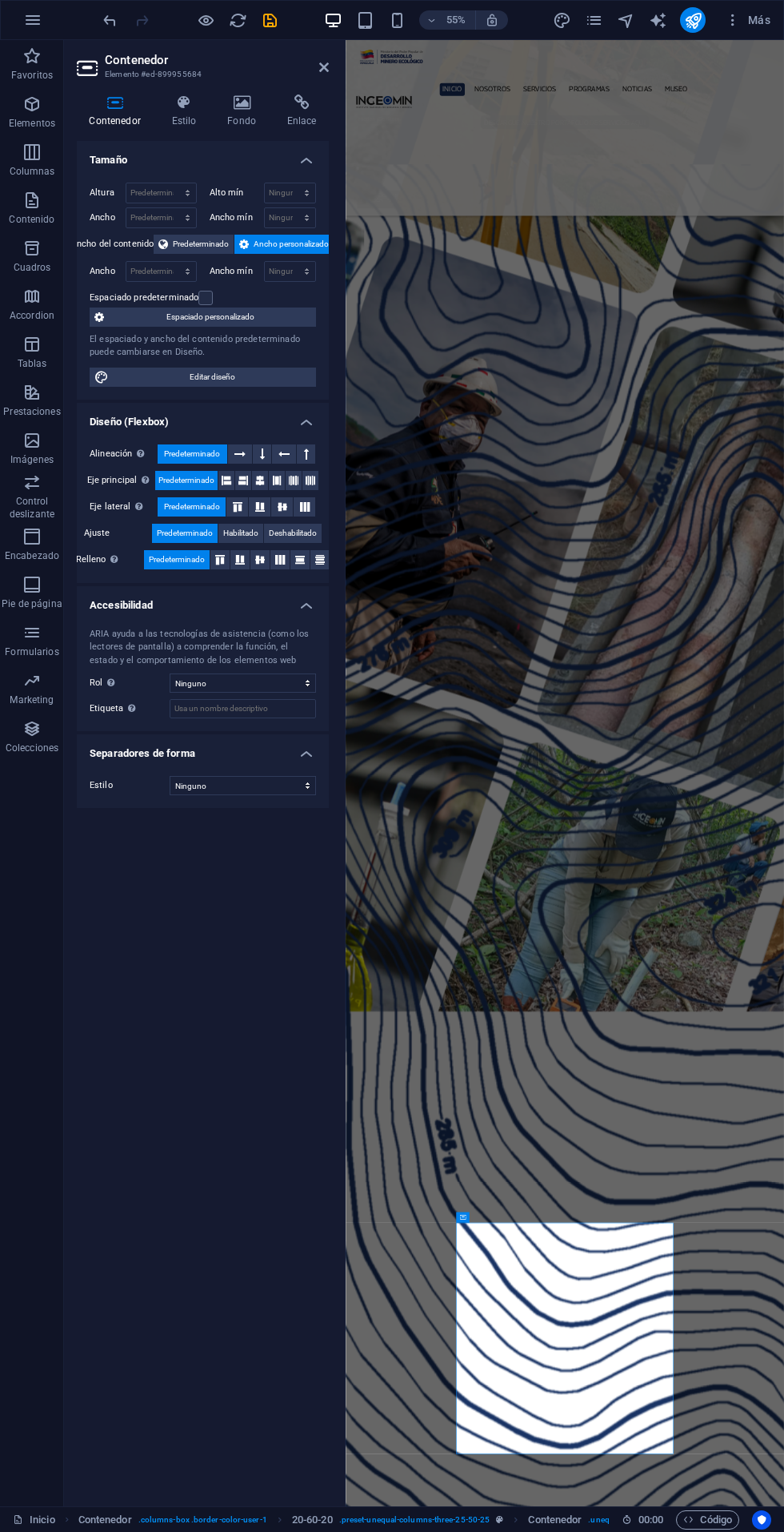
click at [241, 95] on icon at bounding box center [242, 103] width 54 height 16
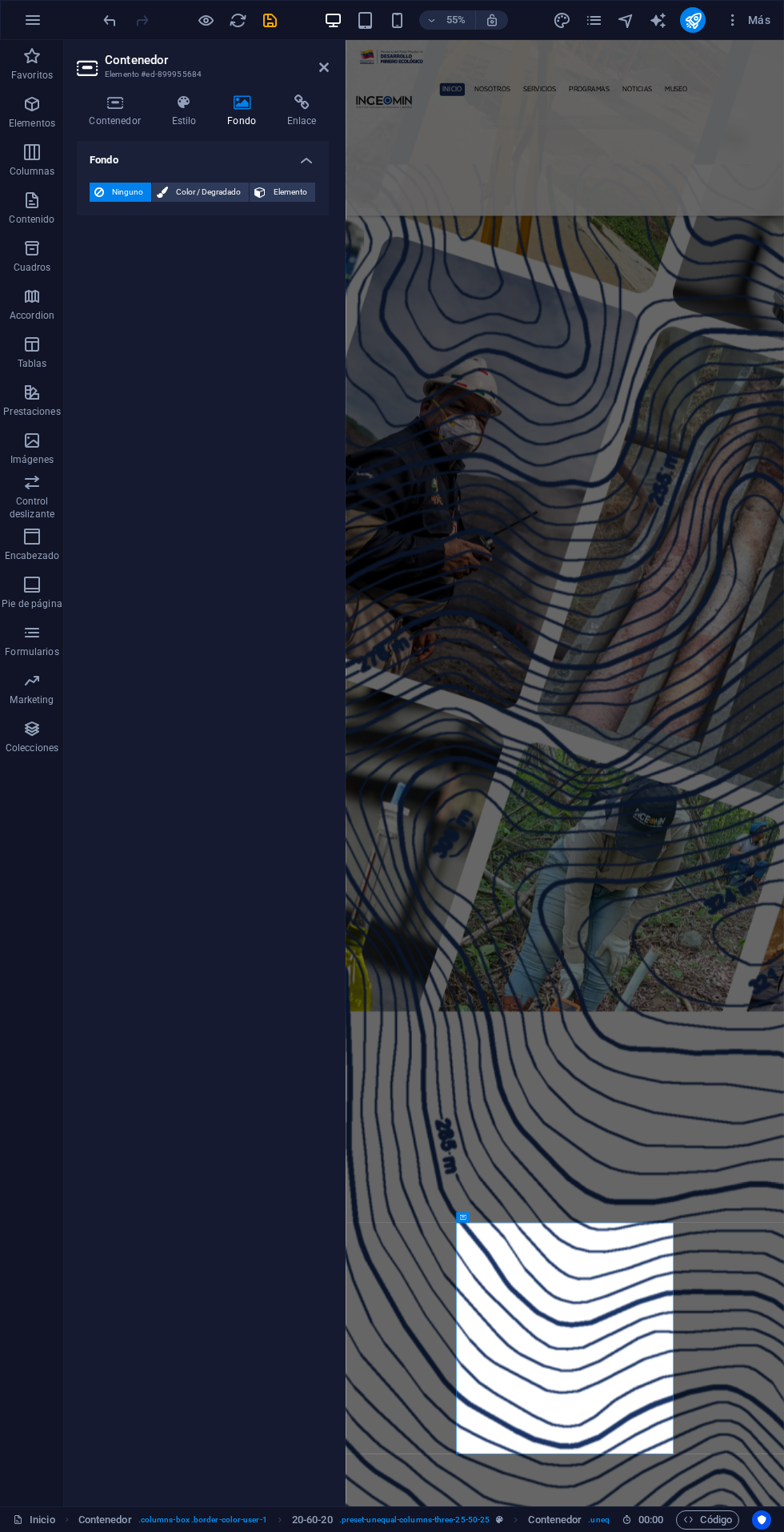
click at [513, 1217] on icon at bounding box center [513, 1218] width 5 height 10
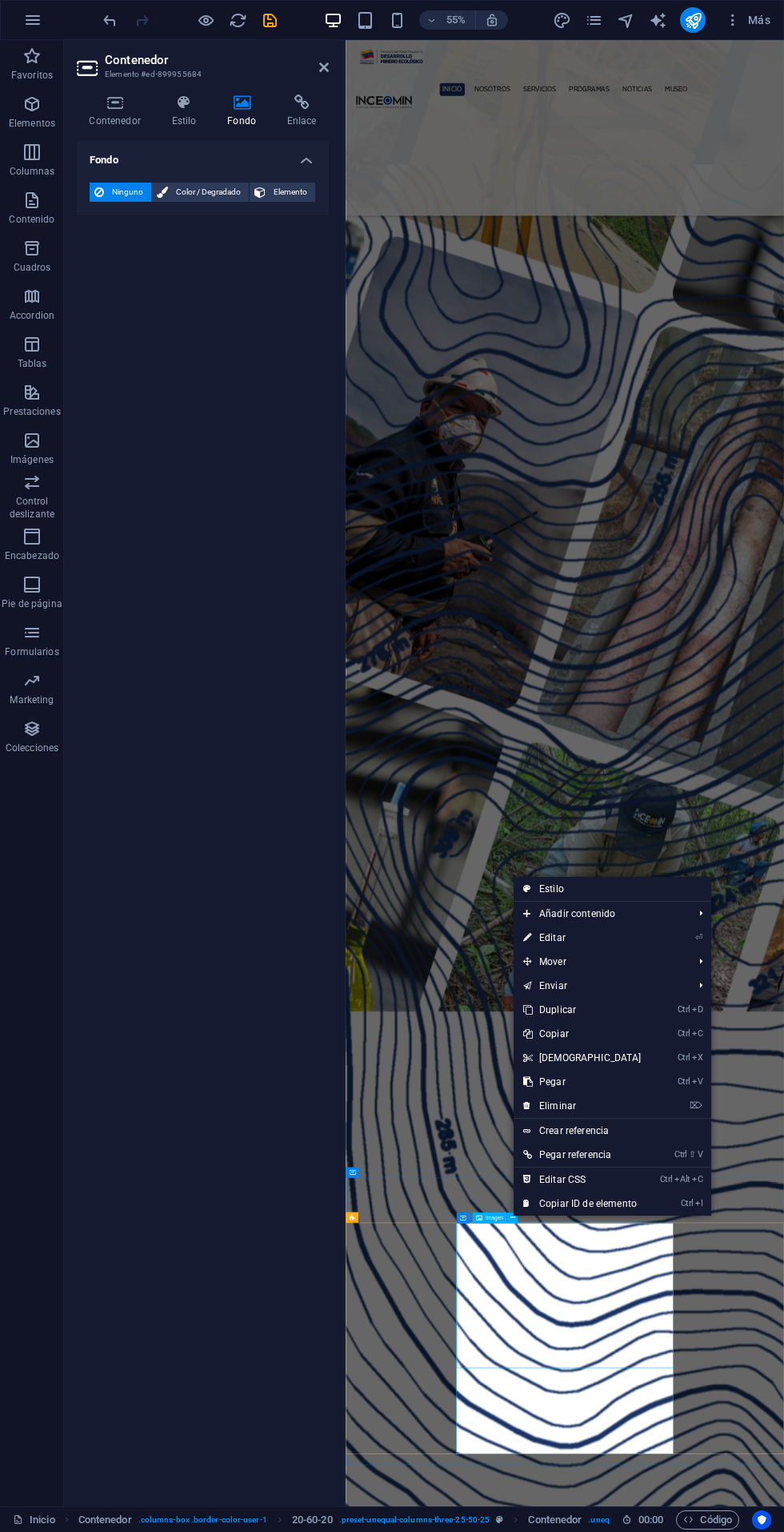
click at [557, 938] on link "⏎ Editar" at bounding box center [582, 937] width 137 height 24
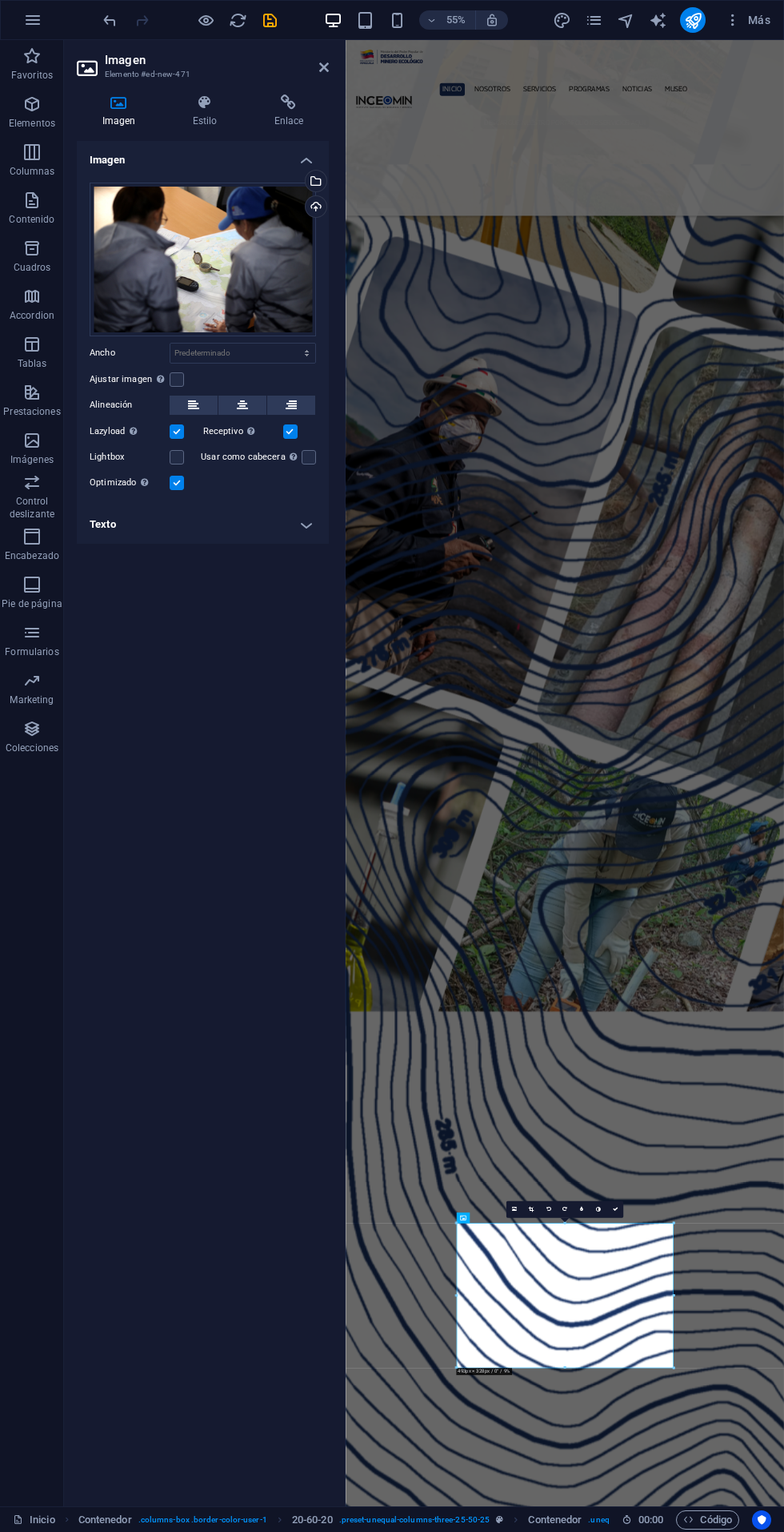
click at [177, 379] on label at bounding box center [177, 380] width 15 height 15
click at [0, 0] on input "Ajustar imagen Ajustar imagen automáticamente a un ancho y alto fijo" at bounding box center [0, 0] width 0 height 0
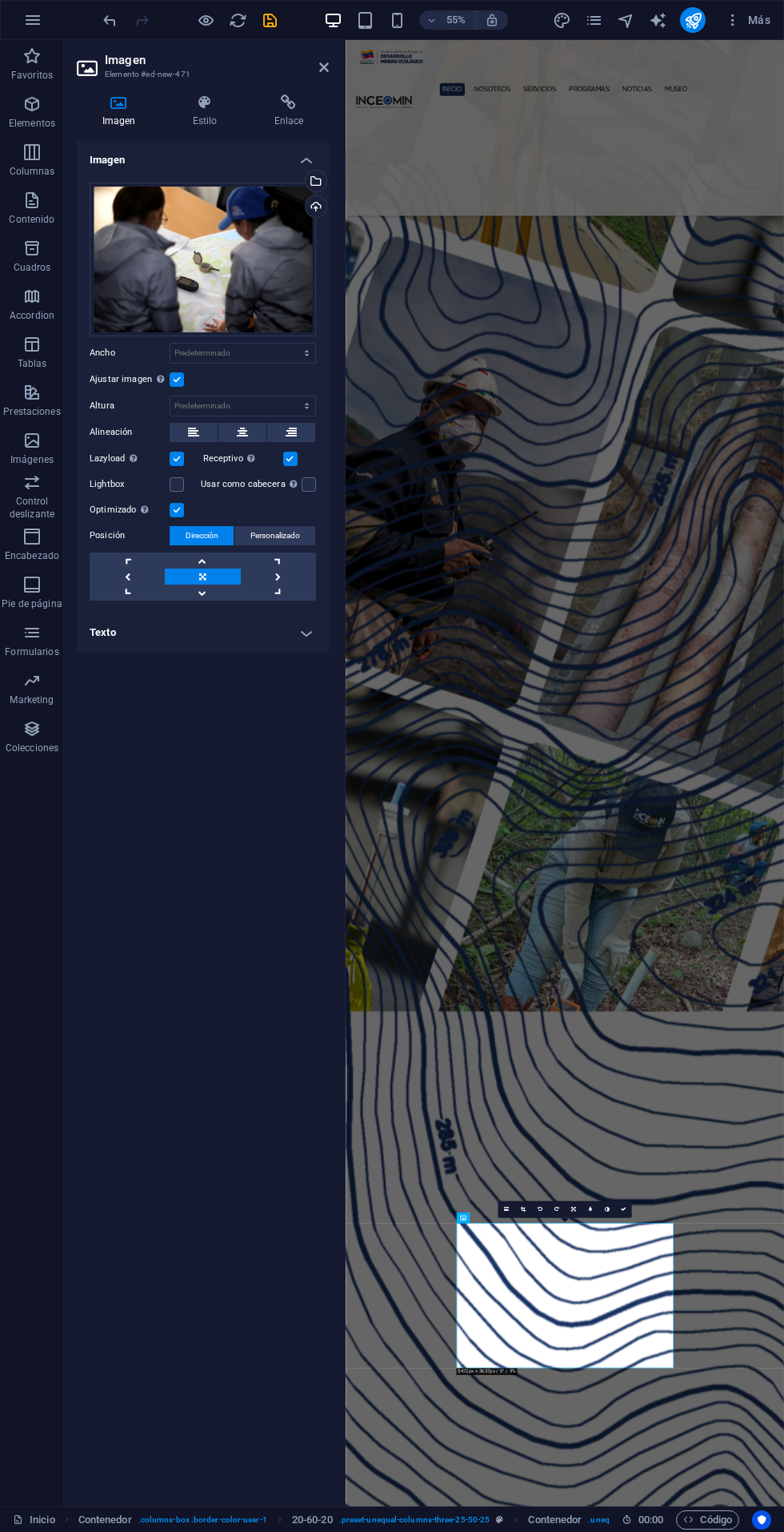
click at [172, 487] on label at bounding box center [177, 484] width 15 height 15
click at [0, 0] on input "Lightbox" at bounding box center [0, 0] width 0 height 0
click at [315, 402] on select "Predeterminado automático px" at bounding box center [243, 406] width 145 height 19
select select "px"
click at [293, 397] on select "Predeterminado automático px" at bounding box center [243, 406] width 145 height 19
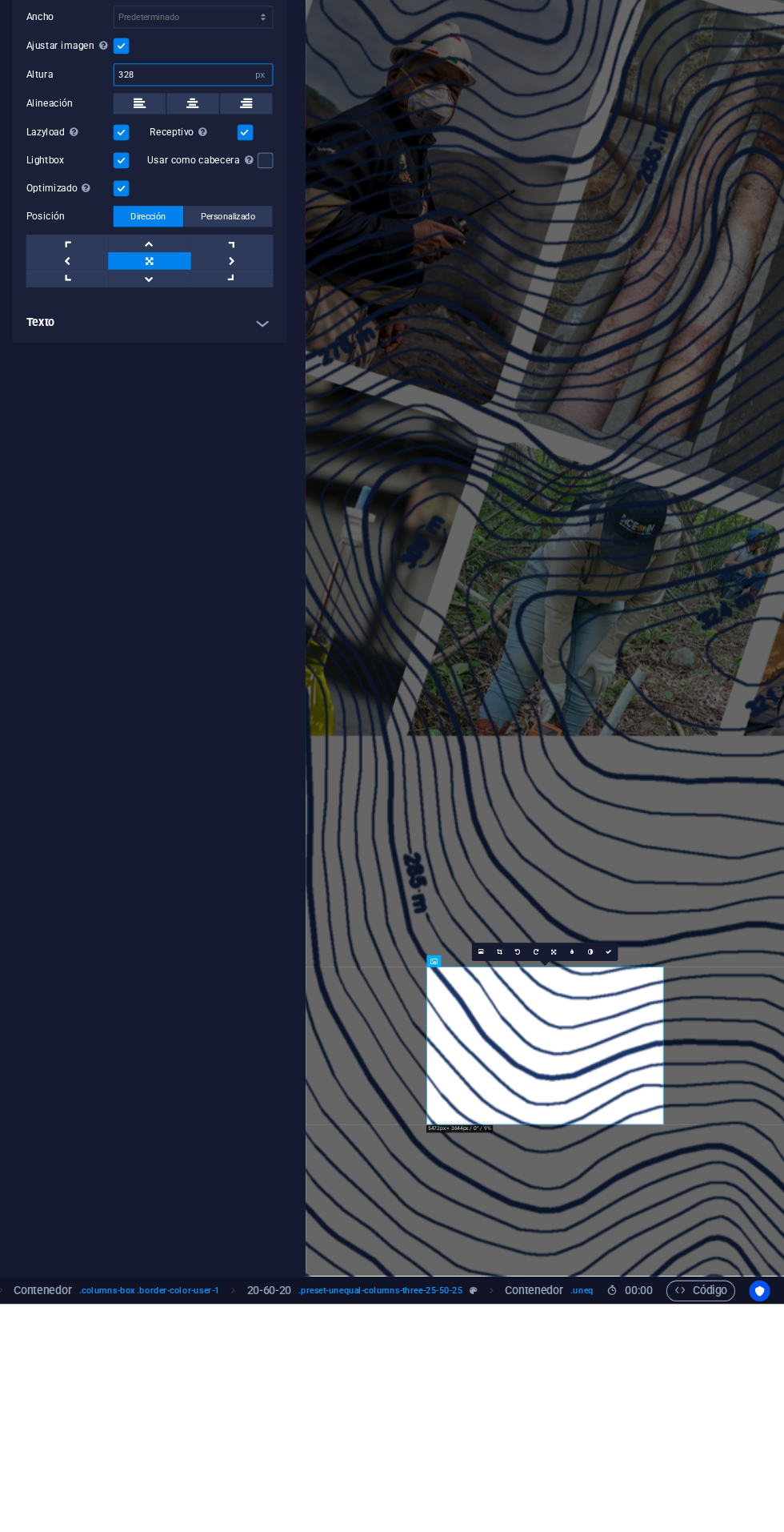
click at [262, 407] on input "328" at bounding box center [243, 406] width 145 height 19
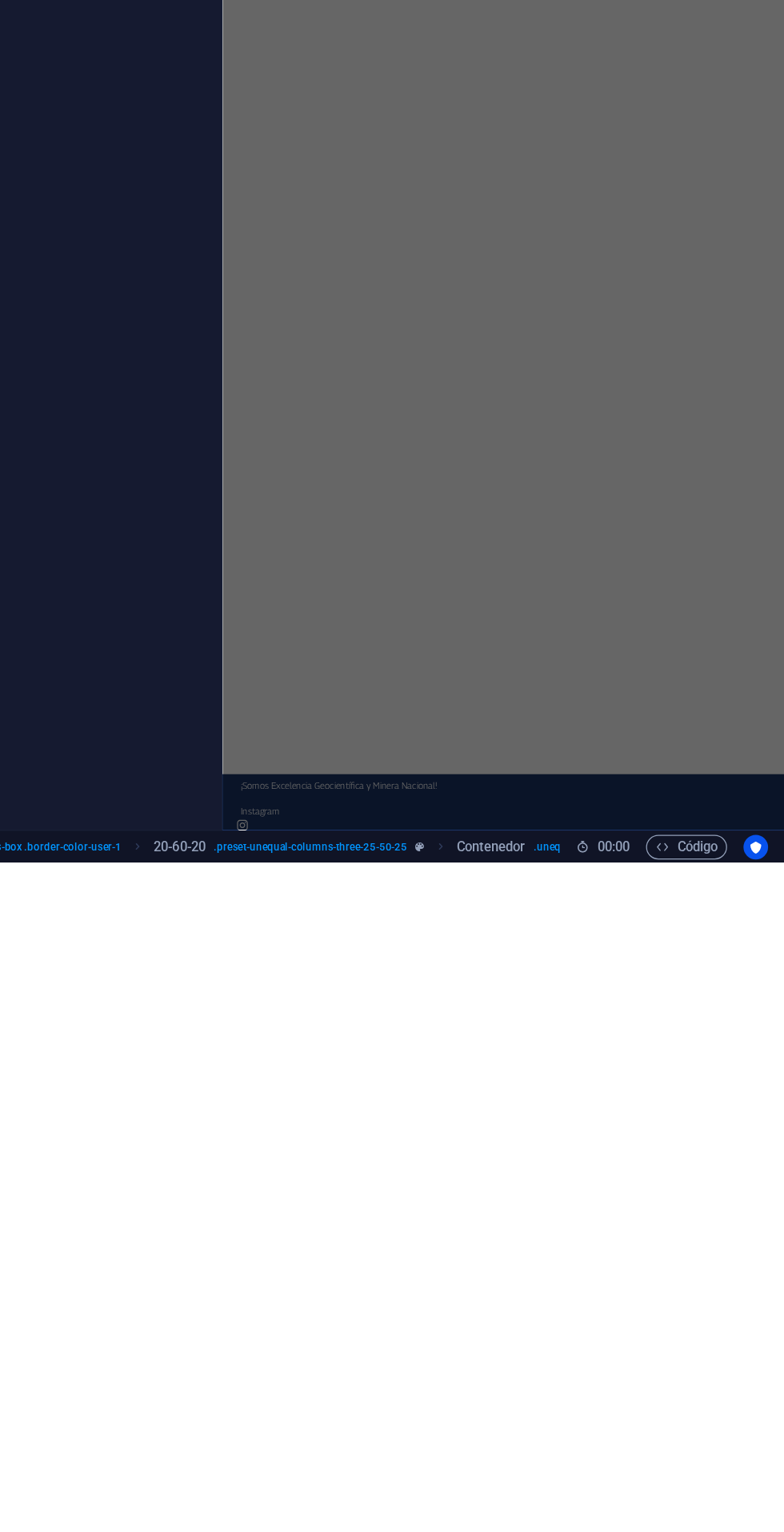
scroll to position [0, 0]
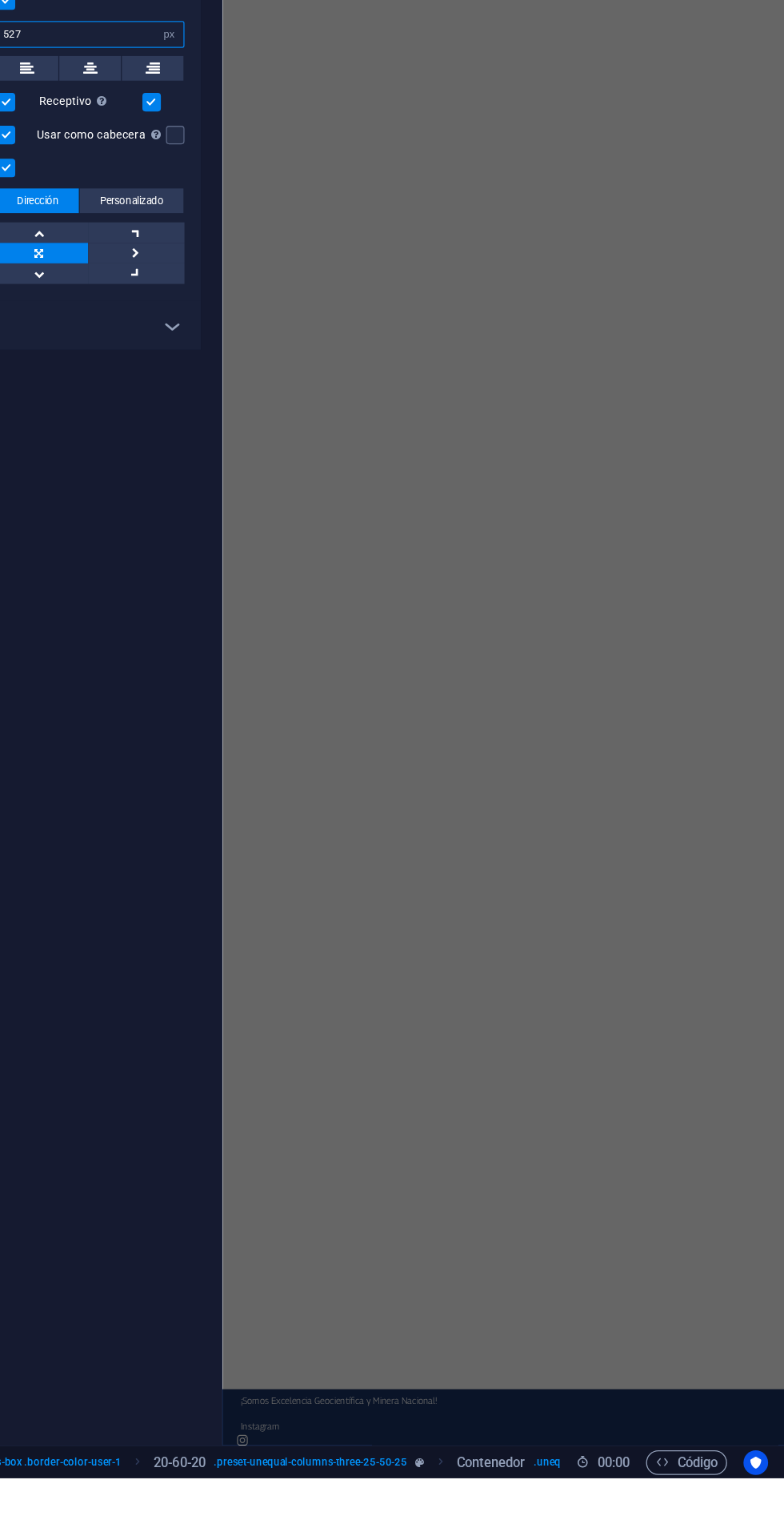
click at [275, 402] on input "527" at bounding box center [243, 406] width 145 height 19
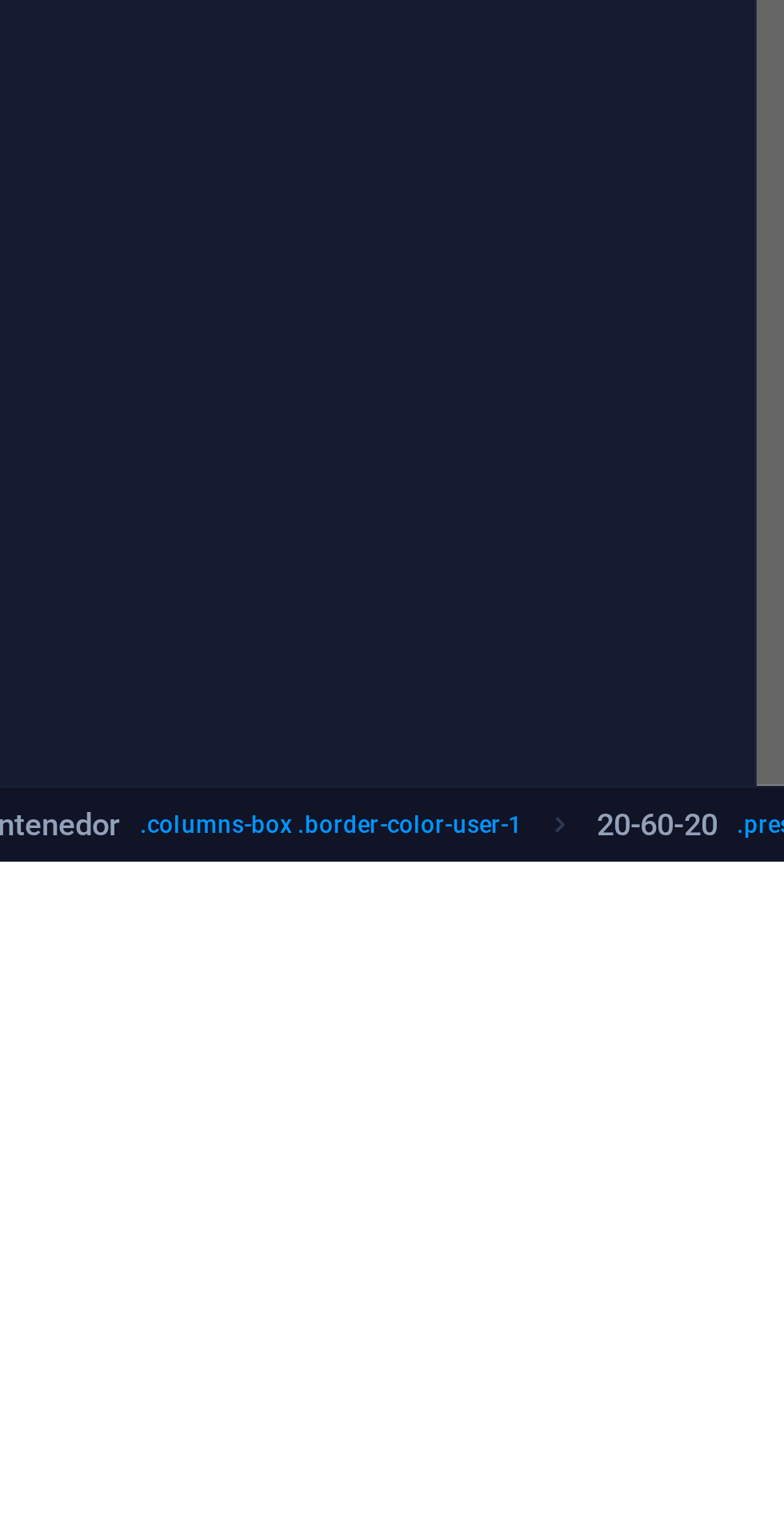
scroll to position [5360, 0]
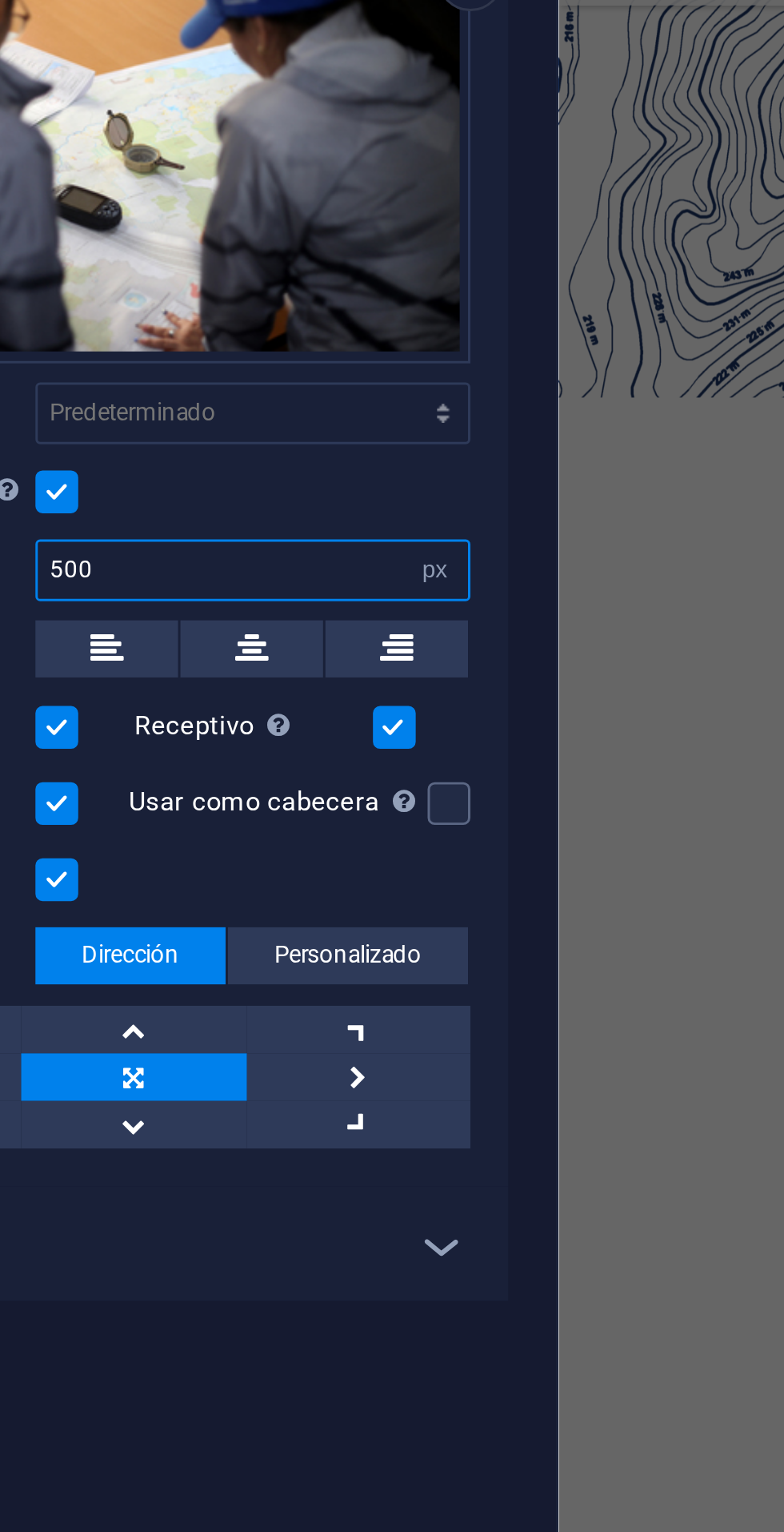
click at [248, 402] on input "500" at bounding box center [243, 406] width 145 height 19
type input "527"
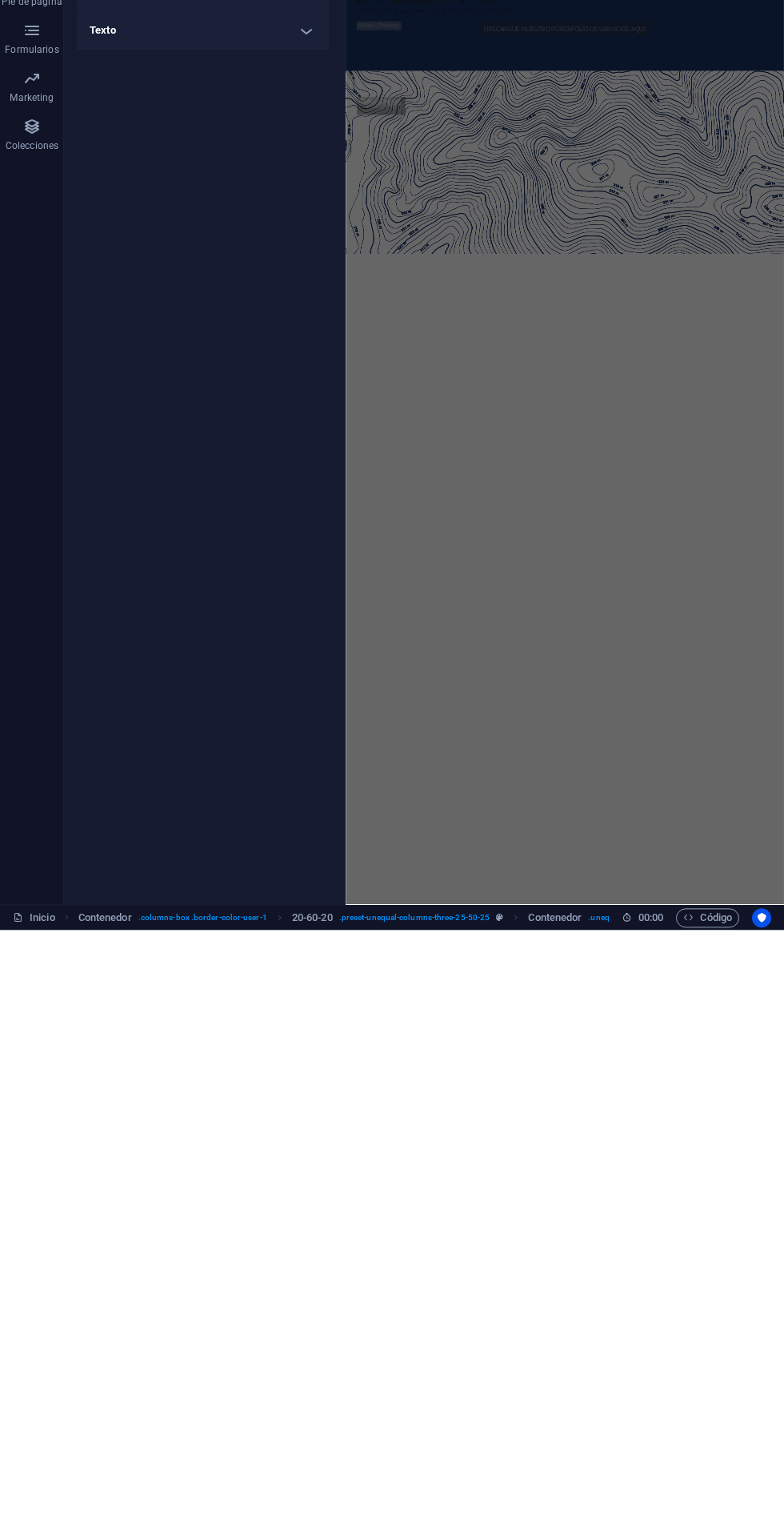
scroll to position [5363, 0]
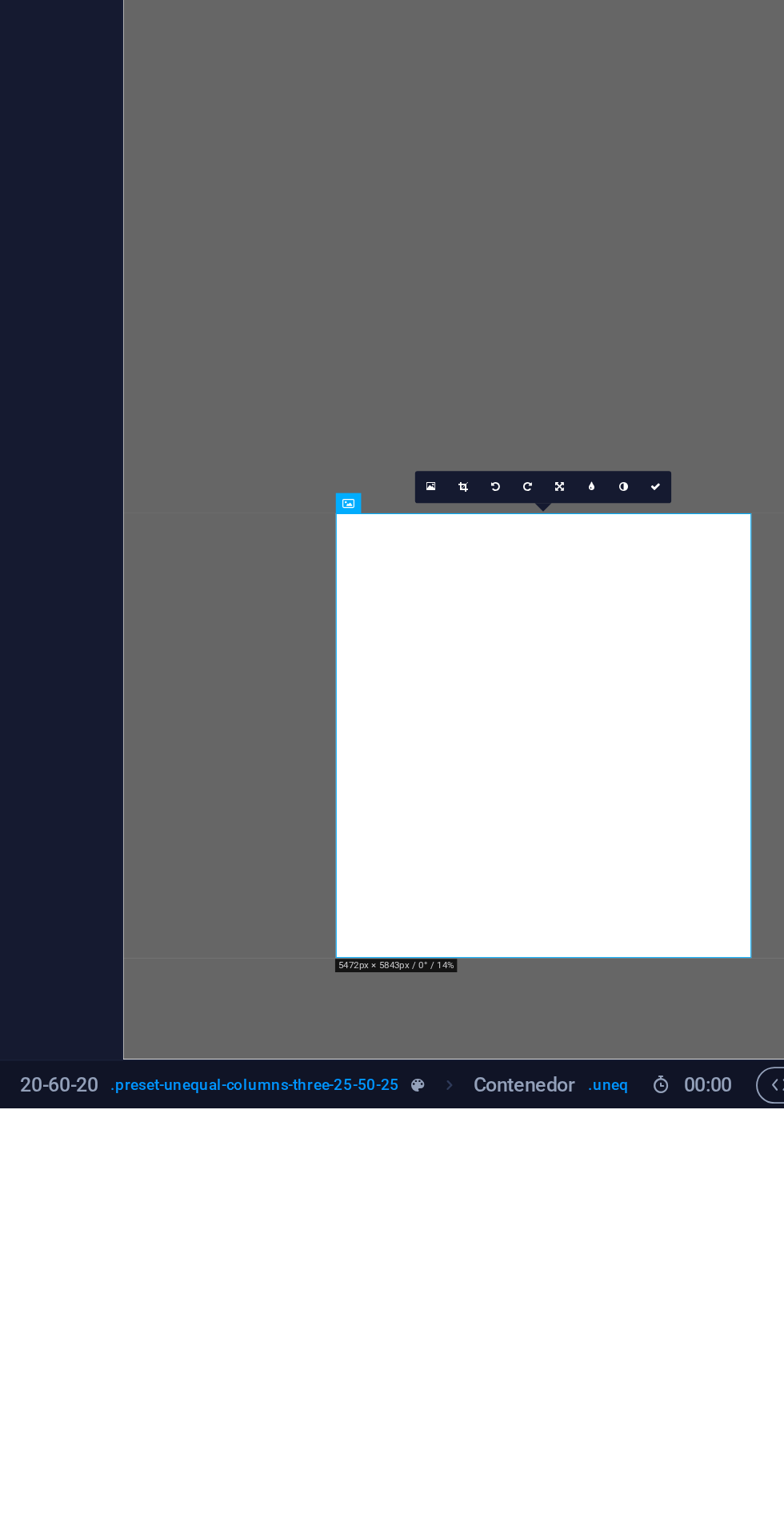
click at [624, 1206] on icon at bounding box center [624, 1207] width 6 height 6
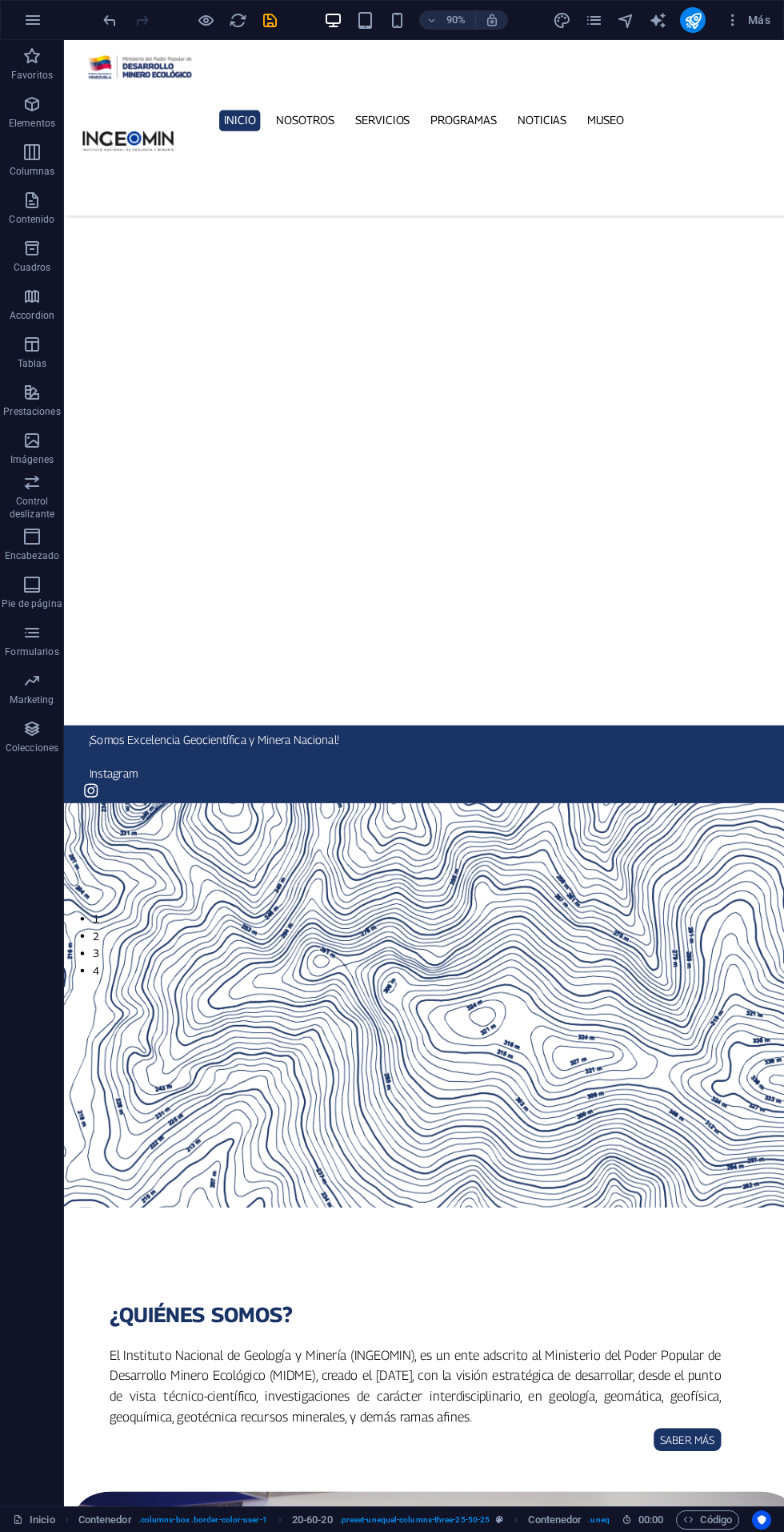
scroll to position [0, 0]
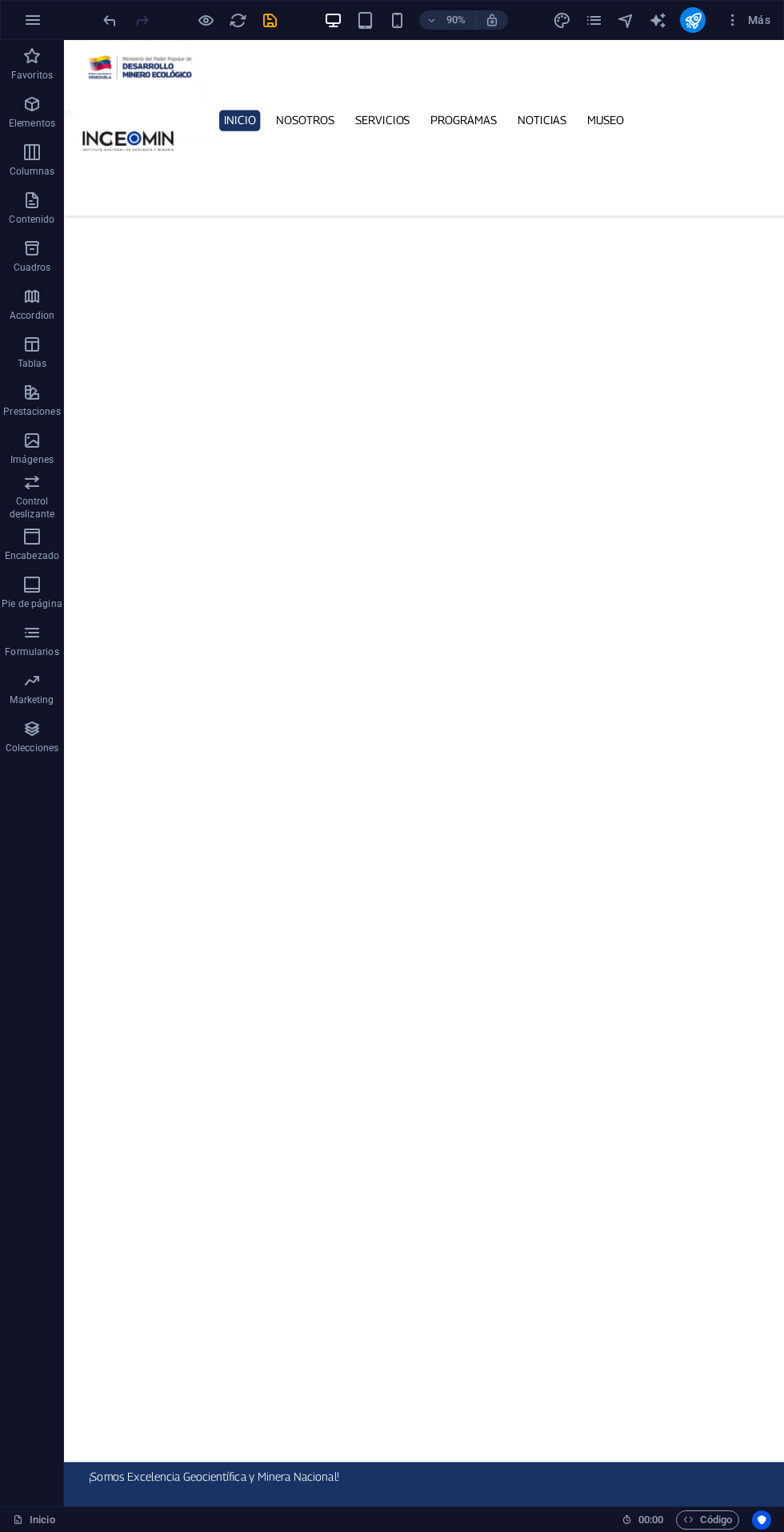
click at [0, 0] on icon "save" at bounding box center [0, 0] width 0 height 0
click at [0, 0] on icon "publish" at bounding box center [0, 0] width 0 height 0
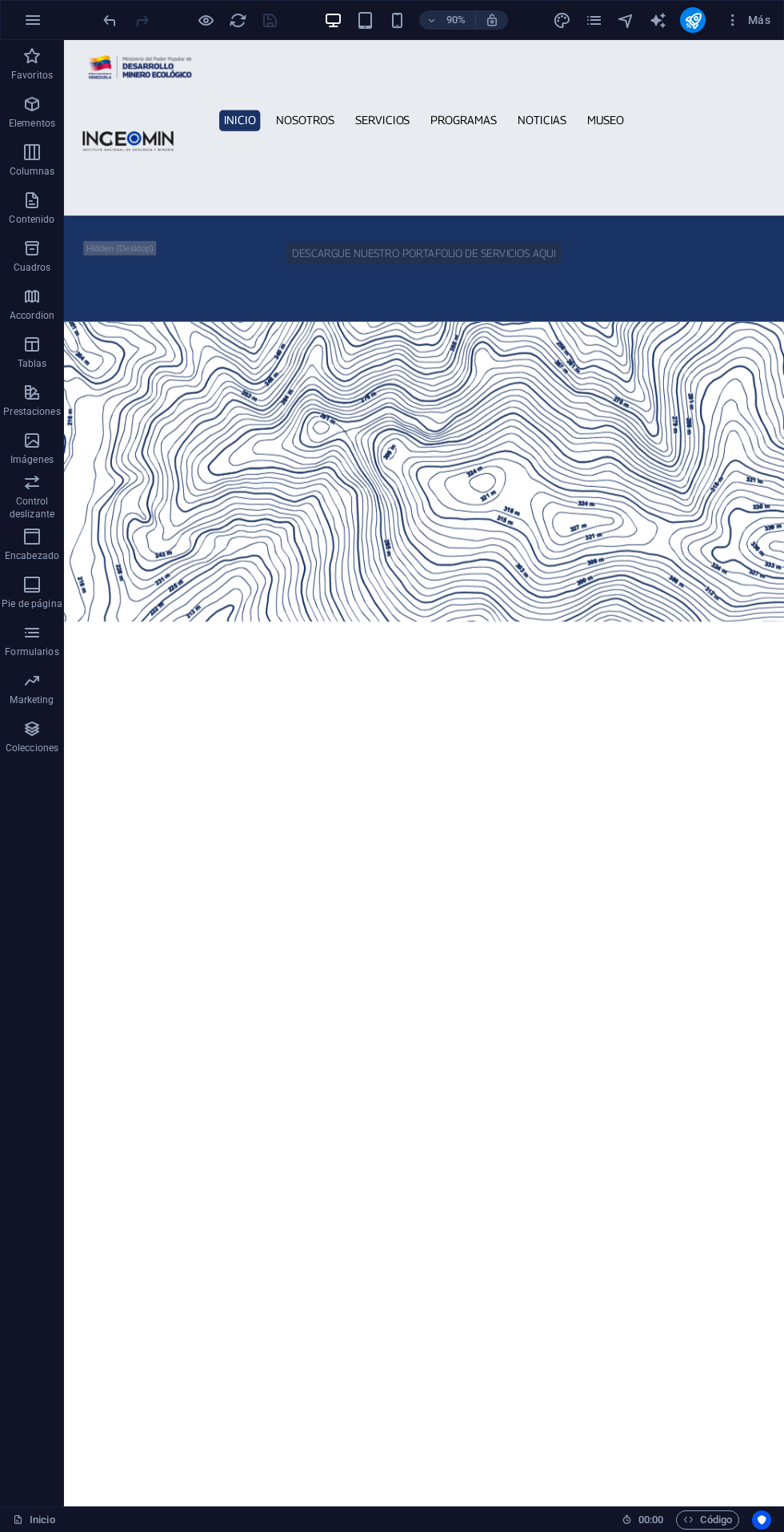
scroll to position [5394, 0]
